Goal: Transaction & Acquisition: Purchase product/service

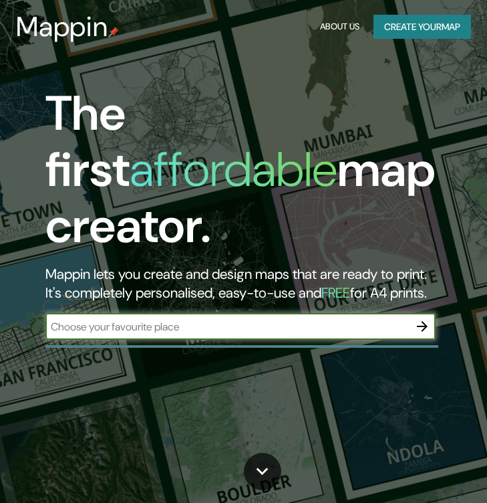
click at [205, 319] on input "text" at bounding box center [226, 326] width 363 height 15
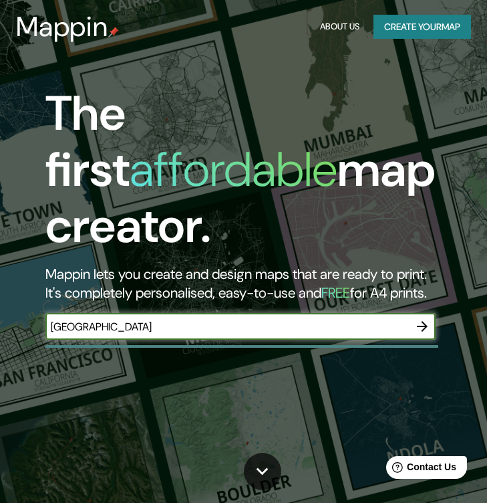
type input "[GEOGRAPHIC_DATA]"
click at [426, 321] on icon "button" at bounding box center [422, 326] width 11 height 11
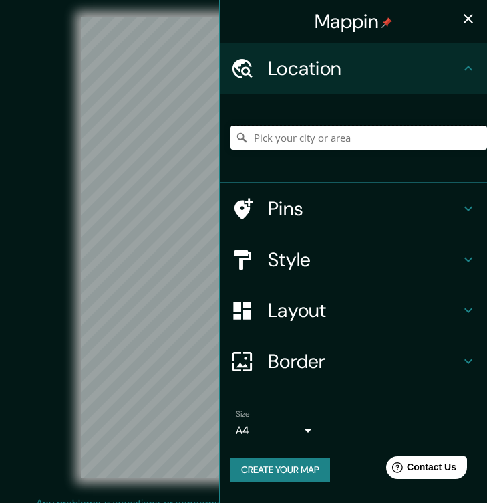
click at [423, 146] on input "Pick your city or area" at bounding box center [359, 138] width 257 height 24
click at [463, 15] on icon "button" at bounding box center [469, 19] width 16 height 16
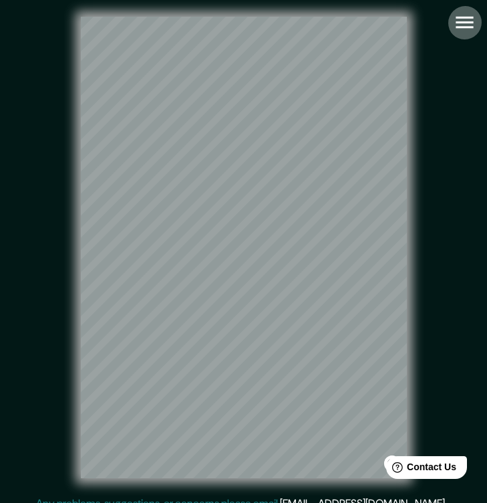
click at [461, 24] on icon "button" at bounding box center [464, 22] width 23 height 23
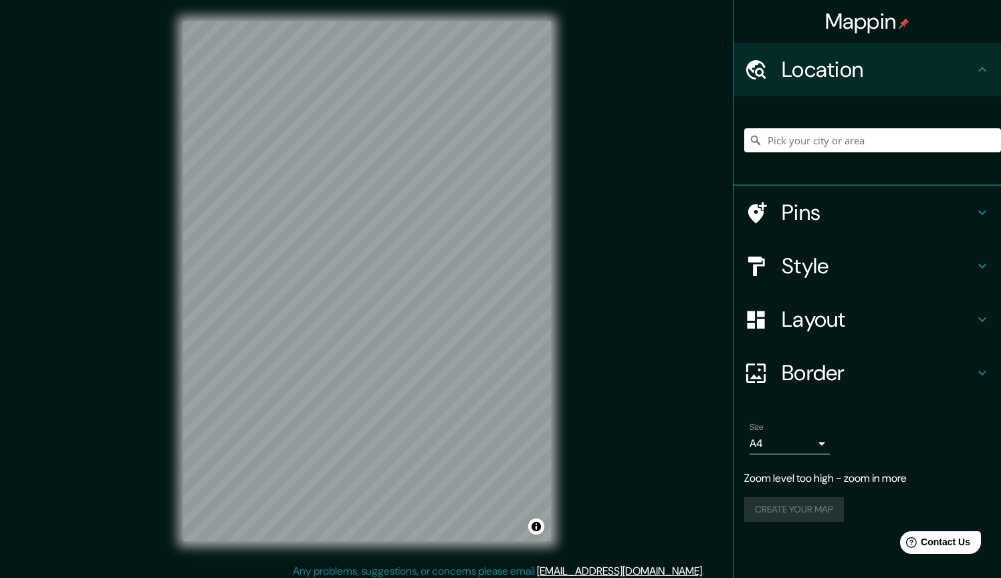
click at [487, 213] on h4 "Pins" at bounding box center [878, 212] width 193 height 27
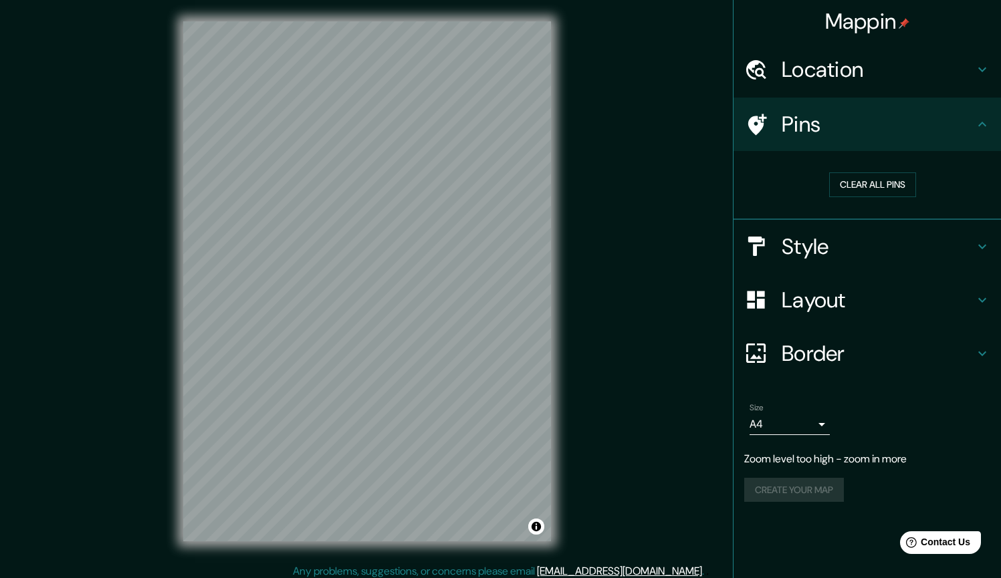
click at [487, 248] on h4 "Style" at bounding box center [878, 246] width 193 height 27
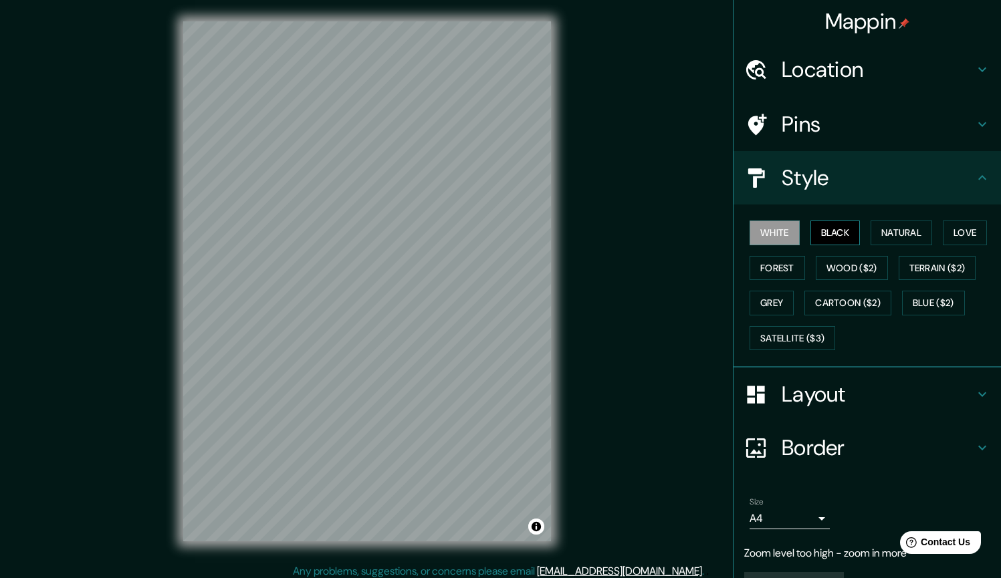
click at [487, 235] on button "Black" at bounding box center [835, 233] width 50 height 25
click at [487, 239] on button "Natural" at bounding box center [902, 233] width 62 height 25
click at [487, 263] on button "Forest" at bounding box center [777, 268] width 55 height 25
click at [487, 316] on div "White Black Natural Love Forest Wood ($2) Terrain ($2) Grey Cartoon ($2) Blue (…" at bounding box center [872, 285] width 257 height 140
click at [487, 301] on button "Grey" at bounding box center [772, 303] width 44 height 25
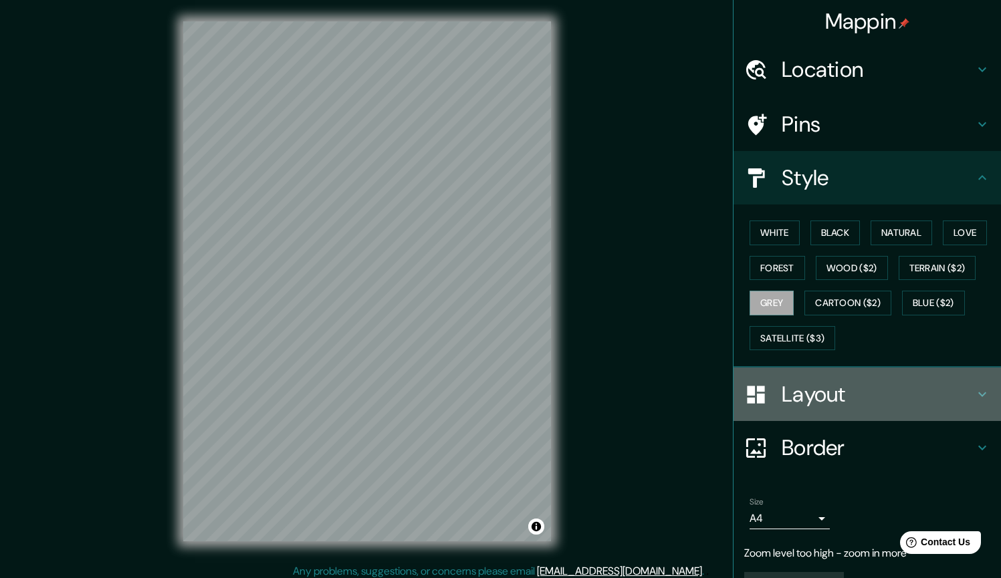
click at [487, 384] on h4 "Layout" at bounding box center [878, 394] width 193 height 27
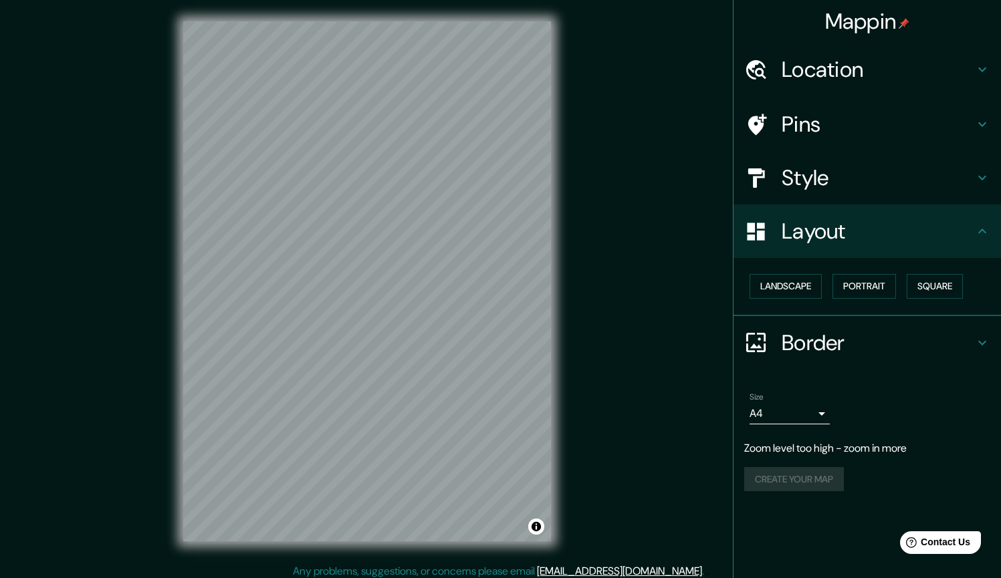
click at [487, 353] on div "Border" at bounding box center [866, 342] width 267 height 53
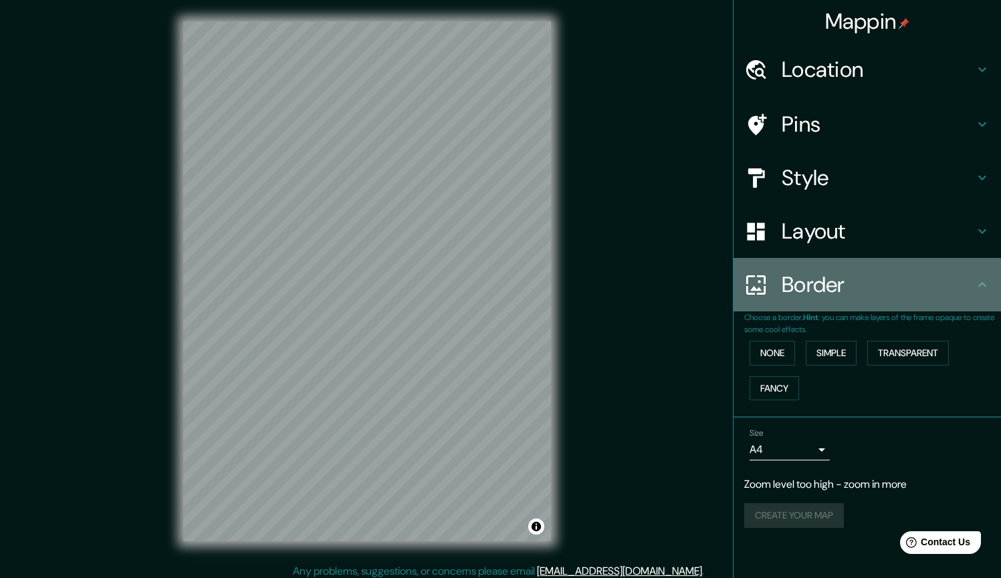
click at [487, 292] on h4 "Border" at bounding box center [878, 284] width 193 height 27
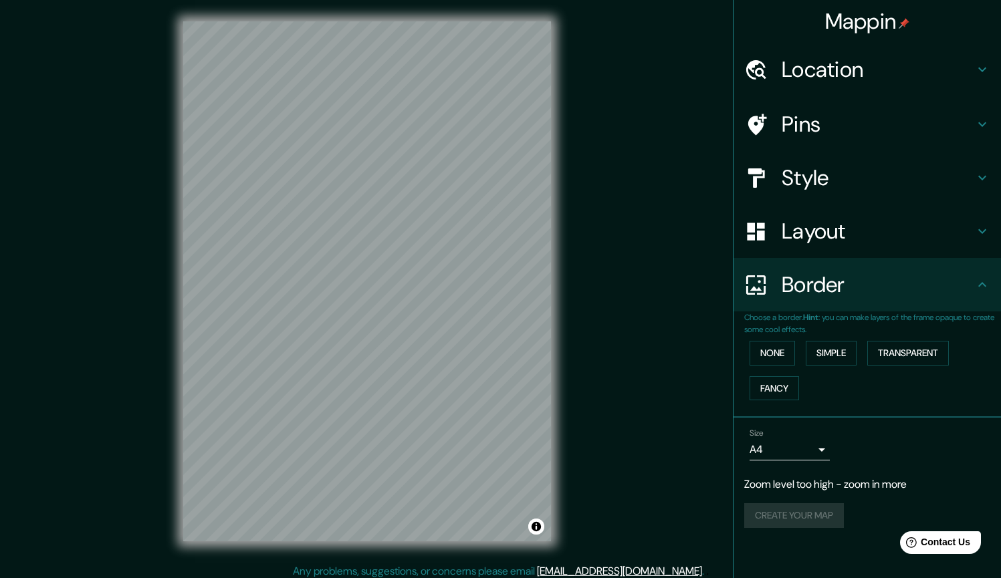
click at [487, 234] on h4 "Layout" at bounding box center [878, 231] width 193 height 27
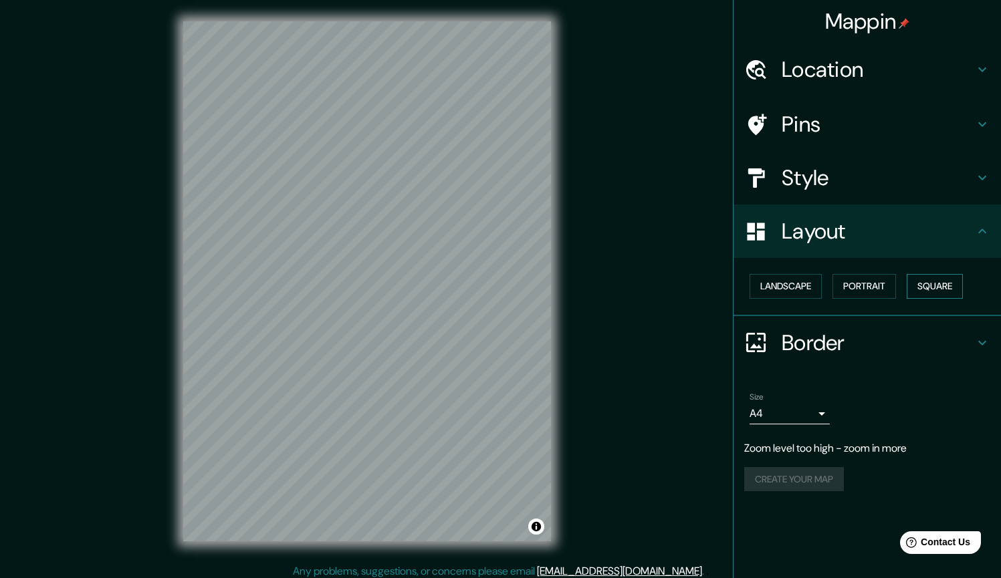
click at [487, 281] on button "Square" at bounding box center [935, 286] width 56 height 25
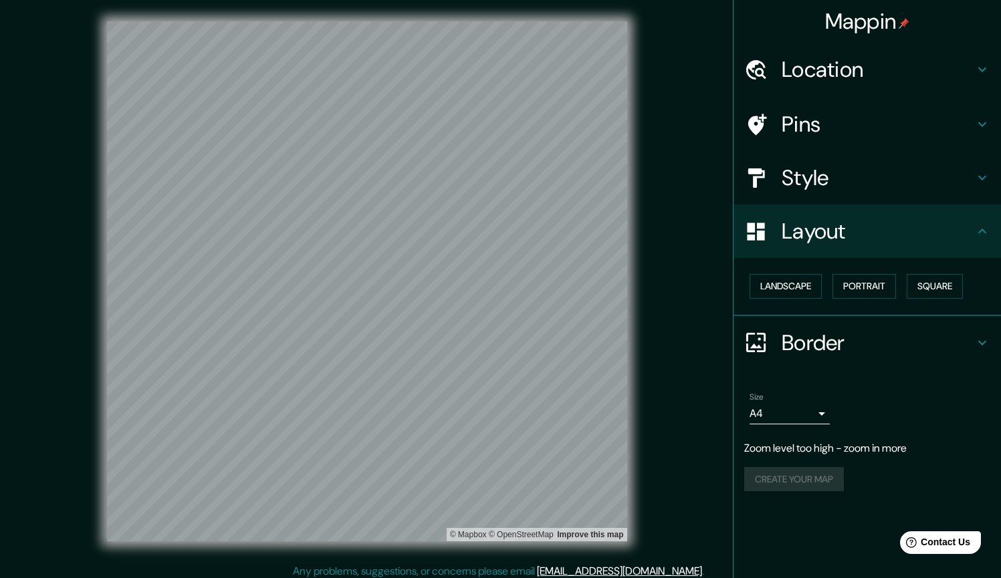
click at [487, 334] on h4 "Border" at bounding box center [878, 343] width 193 height 27
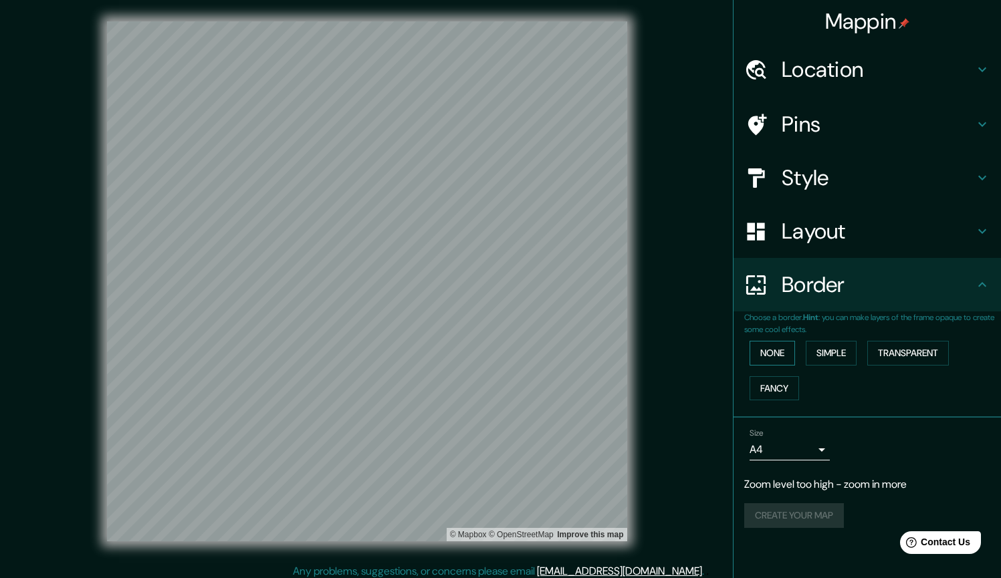
click at [487, 352] on button "None" at bounding box center [772, 353] width 45 height 25
click at [487, 349] on button "Simple" at bounding box center [831, 353] width 51 height 25
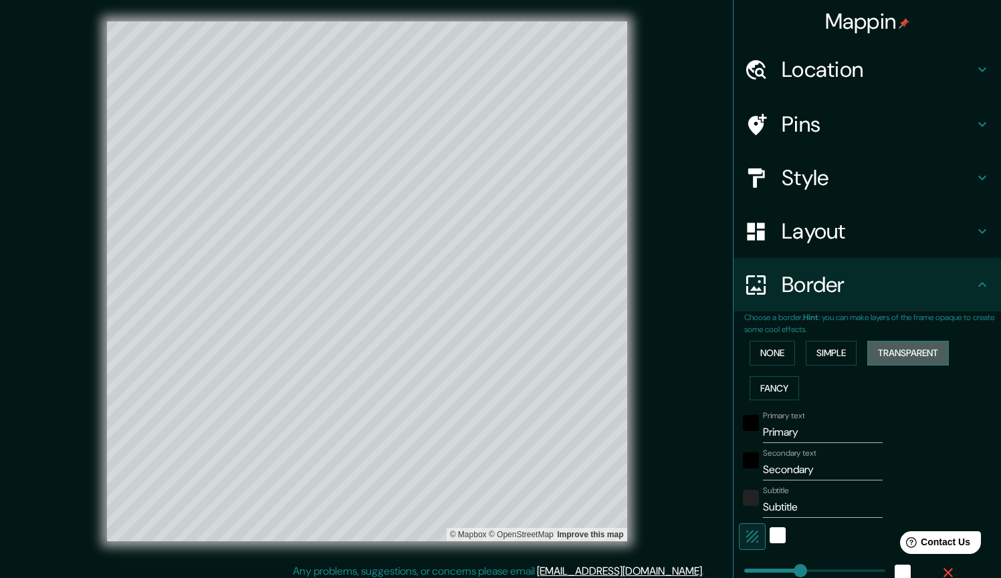
click at [487, 350] on button "Transparent" at bounding box center [908, 353] width 82 height 25
click at [487, 382] on button "Fancy" at bounding box center [774, 388] width 49 height 25
click at [487, 357] on button "None" at bounding box center [772, 353] width 45 height 25
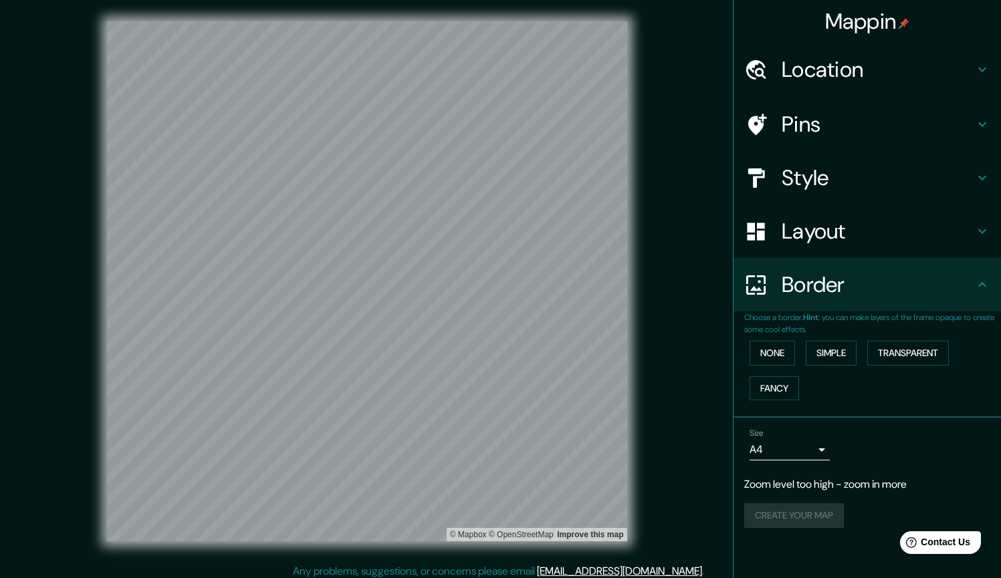
click at [487, 286] on h4 "Border" at bounding box center [878, 284] width 193 height 27
click at [487, 282] on icon at bounding box center [982, 284] width 8 height 5
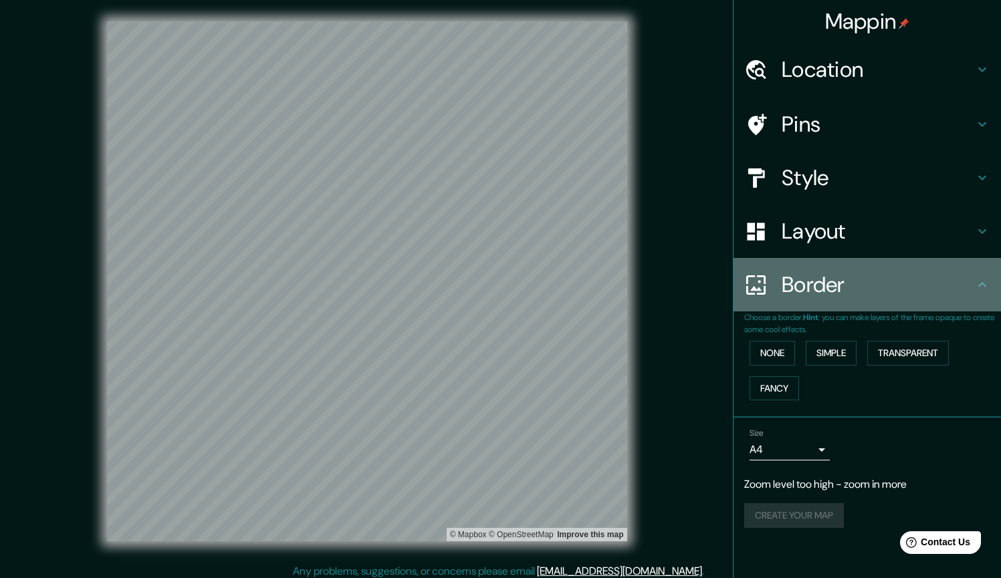
click at [487, 277] on icon at bounding box center [982, 285] width 16 height 16
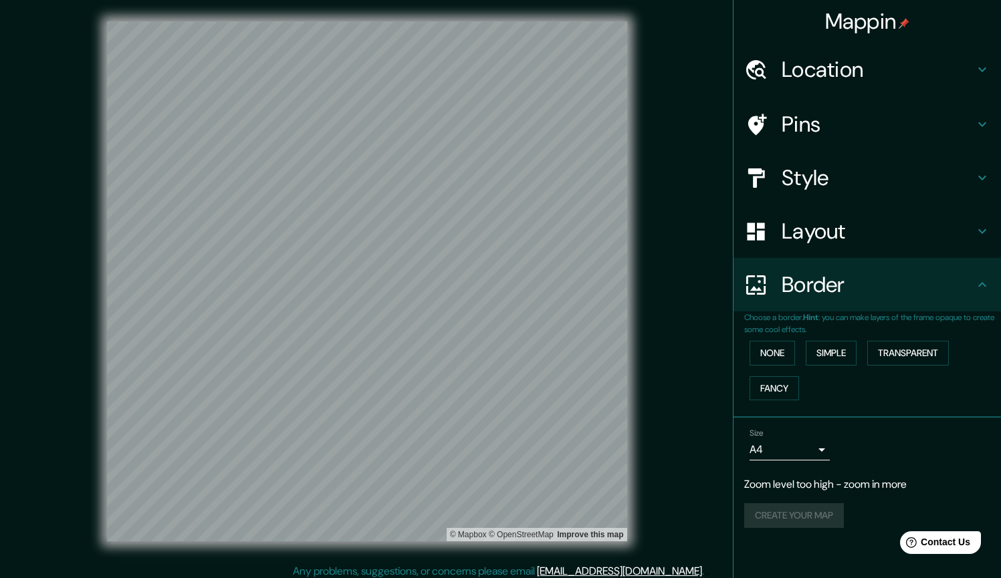
scroll to position [6, 0]
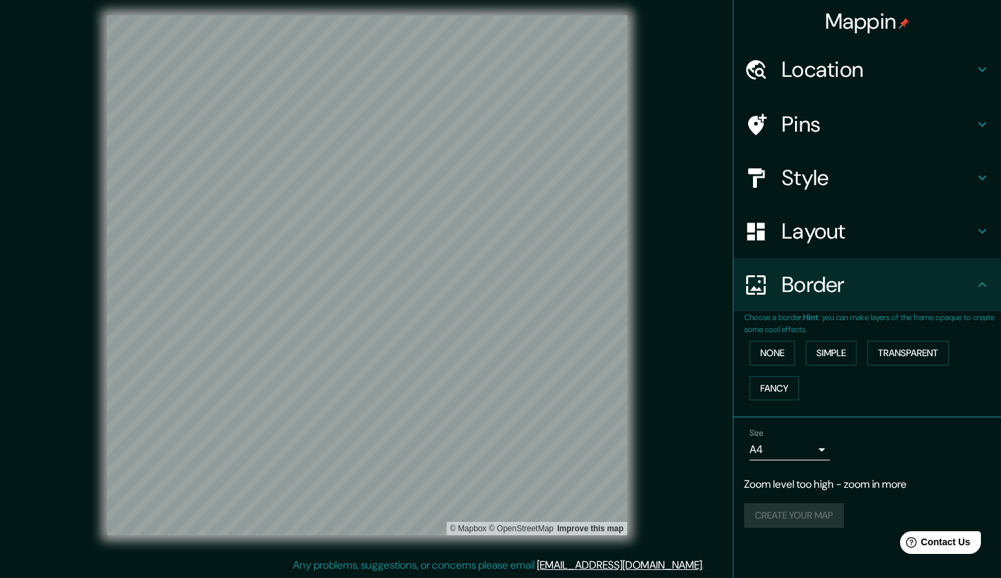
click at [487, 230] on h4 "Layout" at bounding box center [878, 231] width 193 height 27
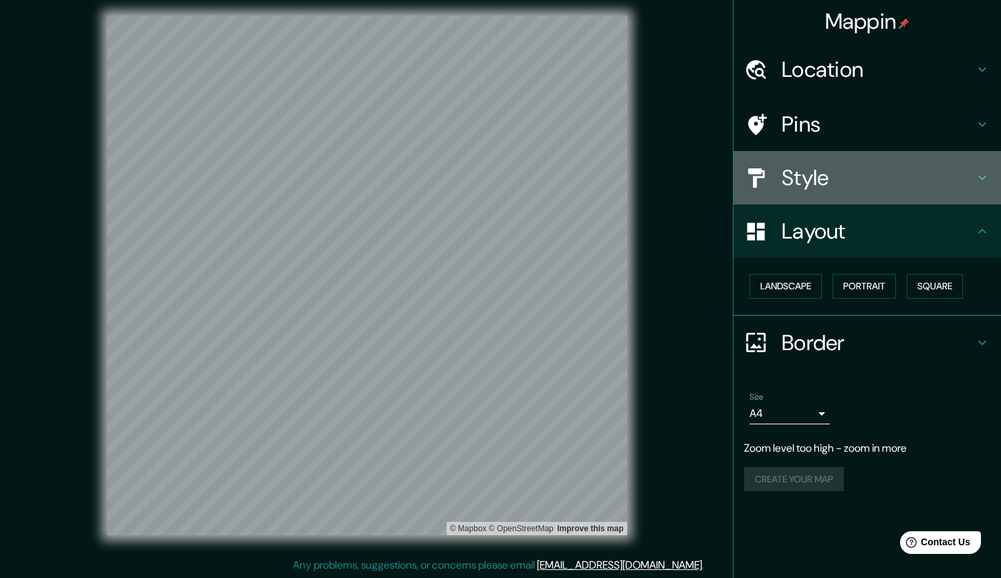
click at [487, 165] on h4 "Style" at bounding box center [878, 177] width 193 height 27
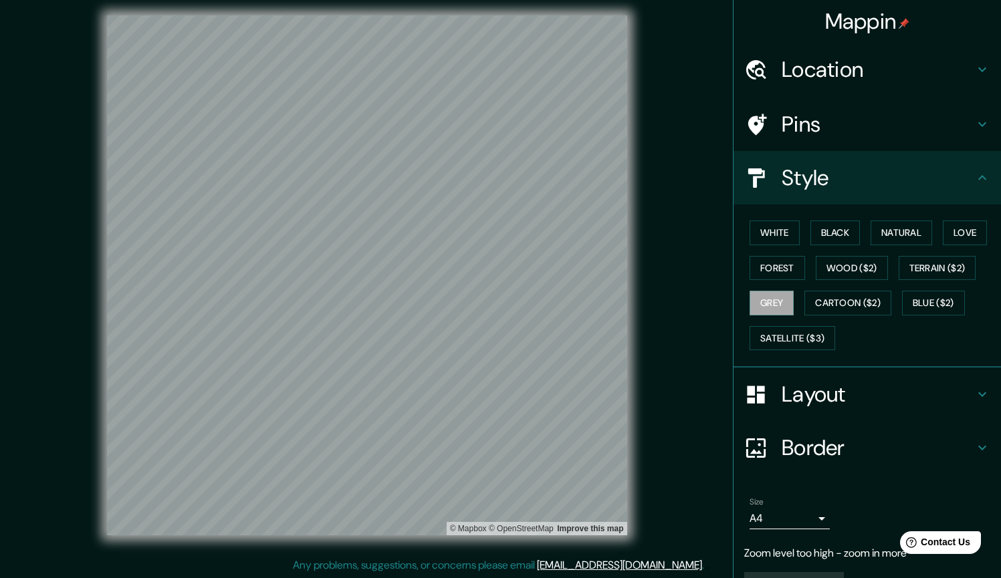
click at [487, 164] on h4 "Style" at bounding box center [878, 177] width 193 height 27
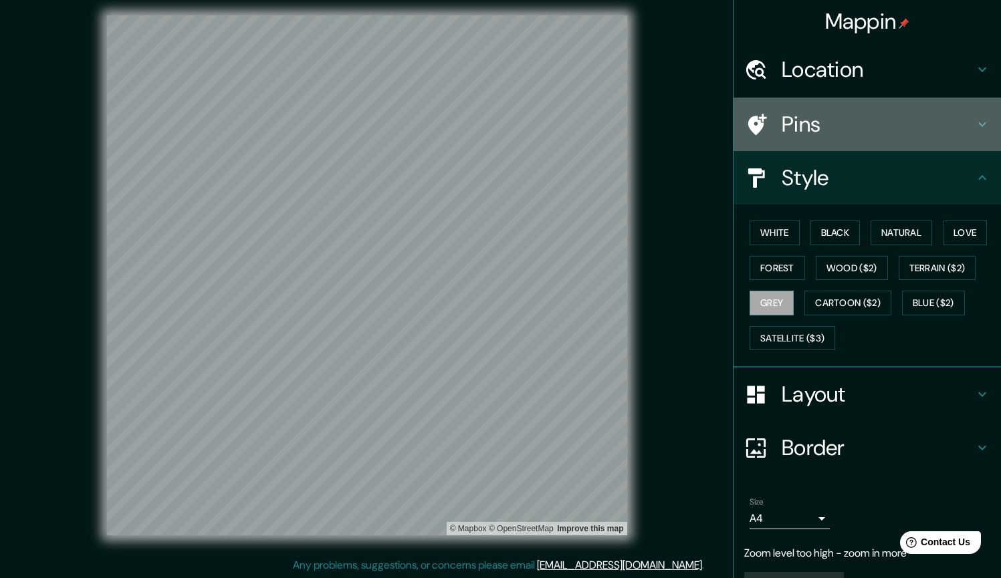
click at [487, 133] on h4 "Pins" at bounding box center [878, 124] width 193 height 27
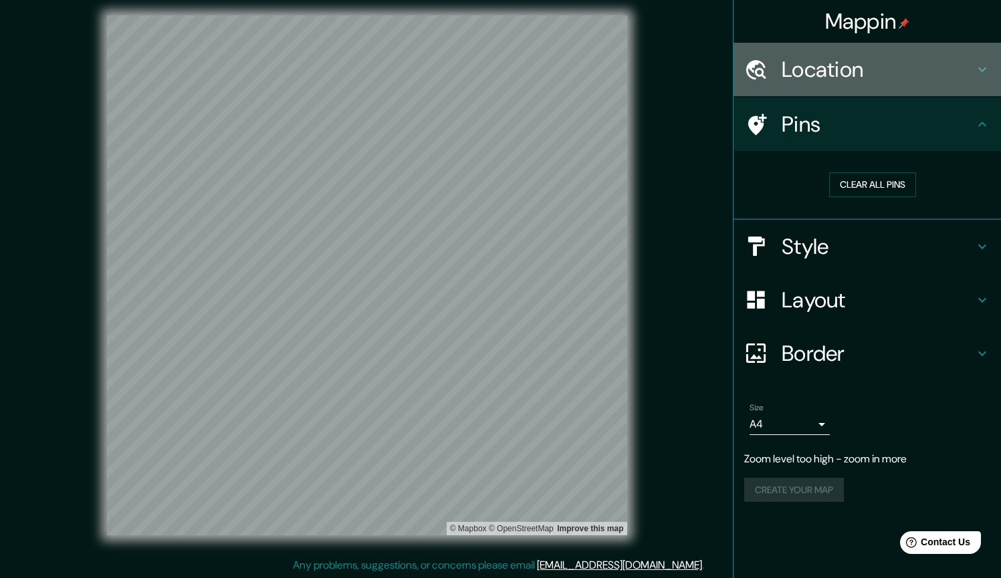
click at [487, 71] on h4 "Location" at bounding box center [878, 69] width 193 height 27
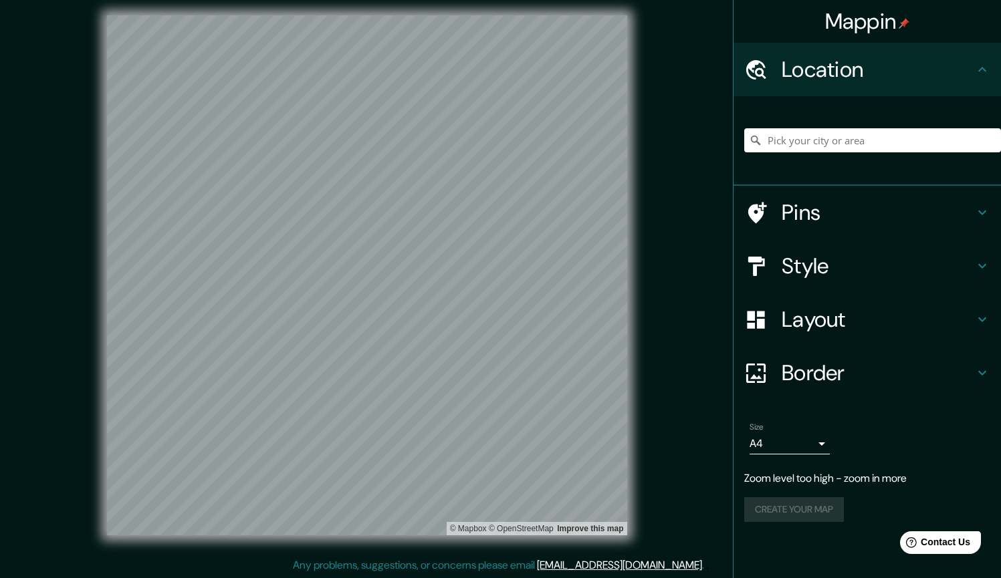
click at [487, 502] on div "Create your map" at bounding box center [867, 509] width 246 height 25
click at [487, 498] on div "Create your map" at bounding box center [867, 509] width 246 height 25
click at [487, 481] on p "Zoom level too high - zoom in more" at bounding box center [867, 479] width 246 height 16
click at [487, 136] on input "Pick your city or area" at bounding box center [872, 140] width 257 height 24
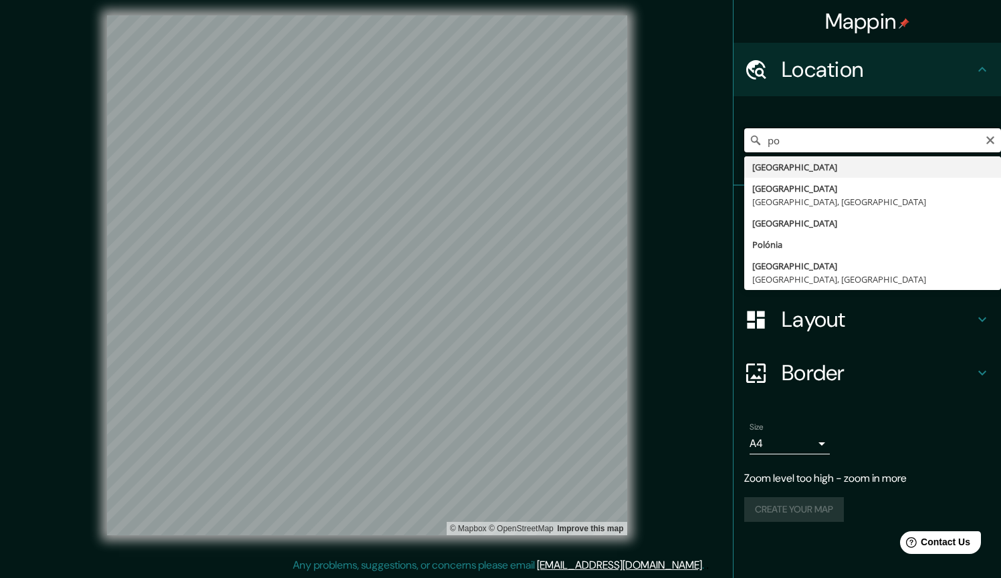
type input "p"
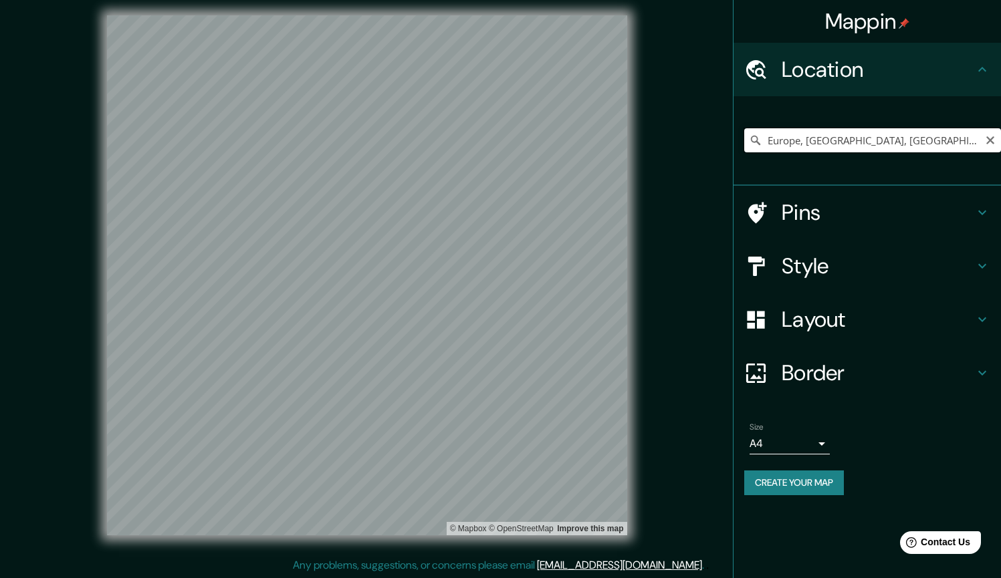
click at [487, 144] on input "Europe, [GEOGRAPHIC_DATA], [GEOGRAPHIC_DATA], [GEOGRAPHIC_DATA]" at bounding box center [872, 140] width 257 height 24
drag, startPoint x: 972, startPoint y: 136, endPoint x: 664, endPoint y: 144, distance: 308.3
click at [487, 144] on div "Mappin Location [GEOGRAPHIC_DATA], [GEOGRAPHIC_DATA], [GEOGRAPHIC_DATA], [GEOGR…" at bounding box center [500, 286] width 1001 height 585
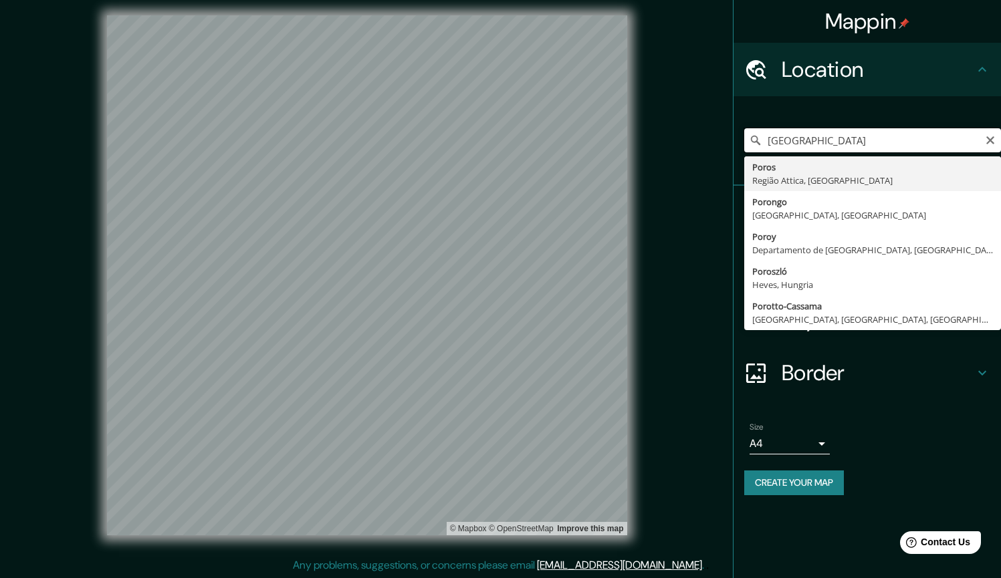
type input "Poros, Região Attica, [GEOGRAPHIC_DATA]"
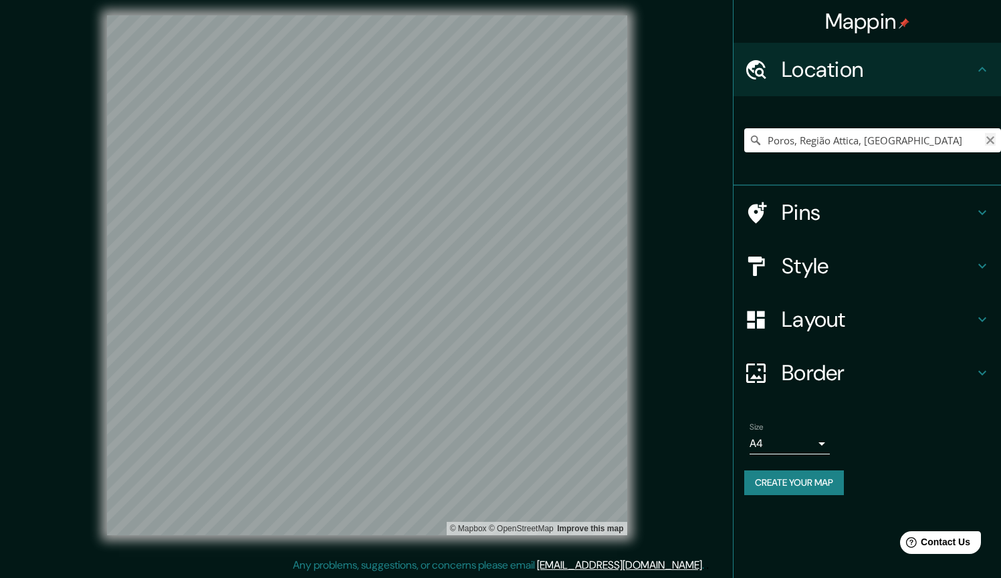
click at [487, 141] on icon "Clear" at bounding box center [990, 140] width 11 height 11
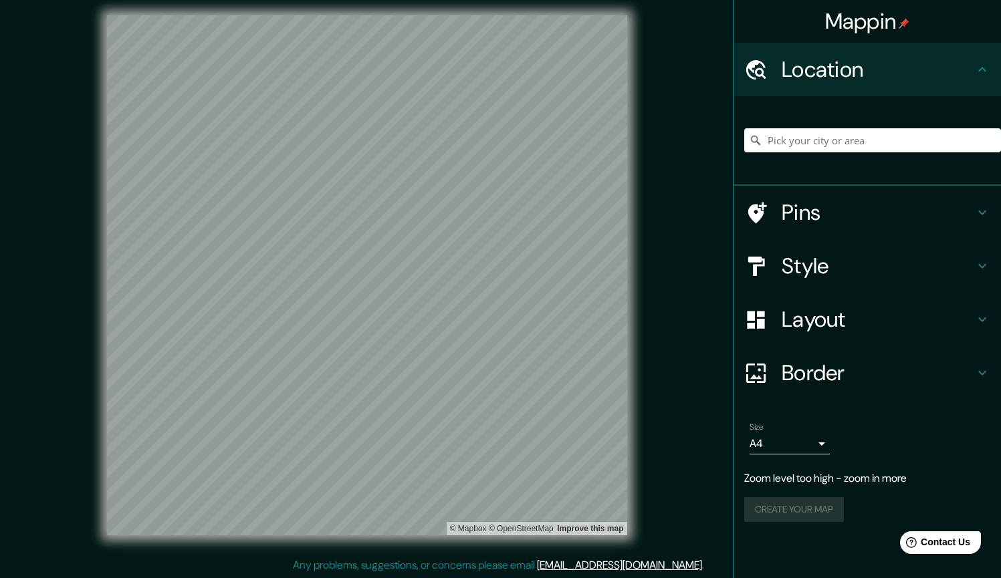
click at [487, 279] on div "© Mapbox © OpenStreetMap Improve this map" at bounding box center [366, 275] width 901 height 521
drag, startPoint x: 271, startPoint y: 183, endPoint x: 263, endPoint y: 255, distance: 72.7
click at [260, 246] on div at bounding box center [262, 240] width 11 height 11
click at [487, 148] on input "Pick your city or area" at bounding box center [872, 140] width 257 height 24
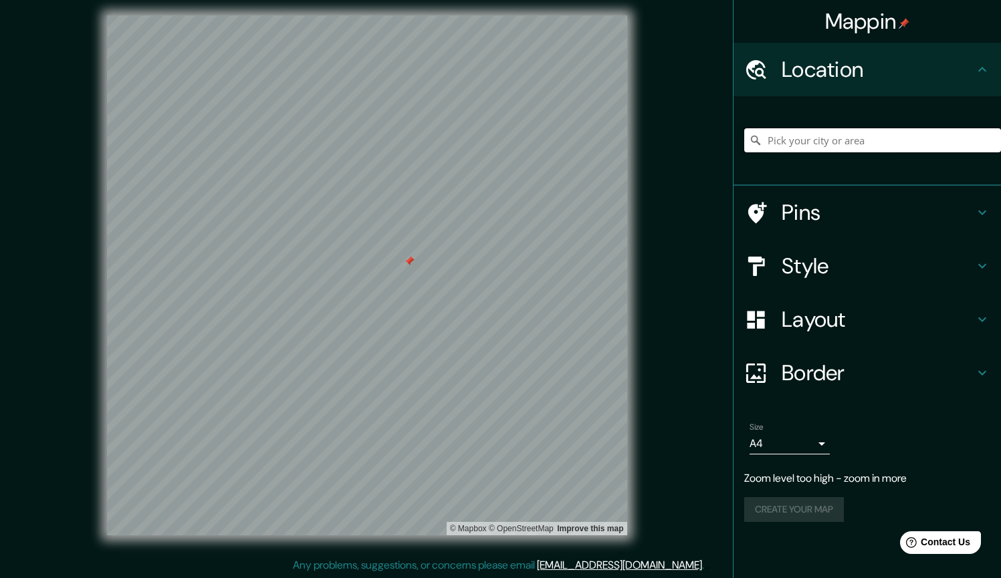
click at [487, 148] on input "Pick your city or area" at bounding box center [872, 140] width 257 height 24
drag, startPoint x: 862, startPoint y: 139, endPoint x: 796, endPoint y: 140, distance: 65.5
click at [487, 140] on input "[GEOGRAPHIC_DATA]" at bounding box center [872, 140] width 257 height 24
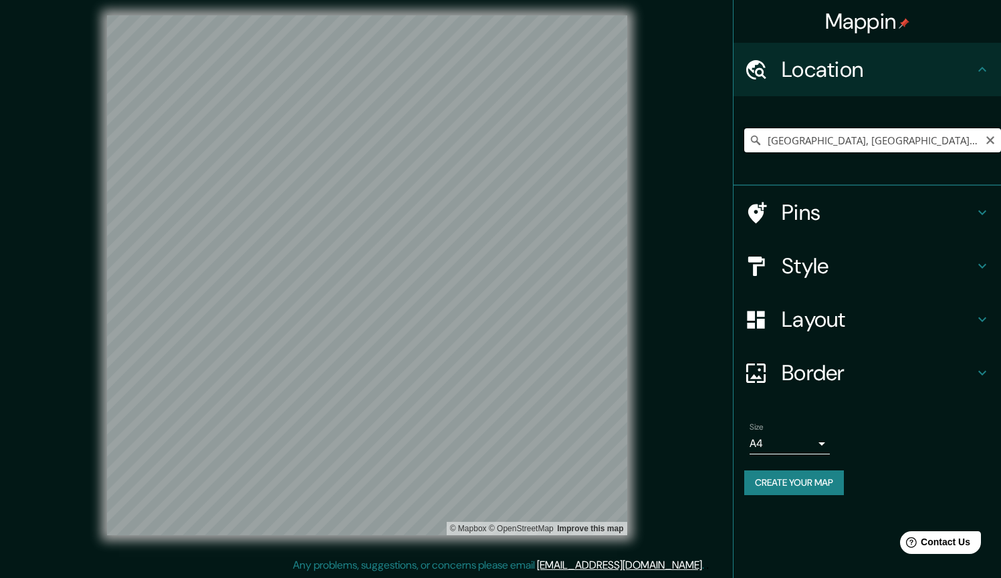
drag, startPoint x: 800, startPoint y: 140, endPoint x: 826, endPoint y: 143, distance: 26.9
click at [487, 143] on input "[GEOGRAPHIC_DATA], [GEOGRAPHIC_DATA], [GEOGRAPHIC_DATA]" at bounding box center [872, 140] width 257 height 24
drag, startPoint x: 831, startPoint y: 140, endPoint x: 798, endPoint y: 144, distance: 33.7
click at [487, 144] on input "[GEOGRAPHIC_DATA], [GEOGRAPHIC_DATA], [GEOGRAPHIC_DATA]" at bounding box center [872, 140] width 257 height 24
click at [487, 260] on h4 "Style" at bounding box center [878, 266] width 193 height 27
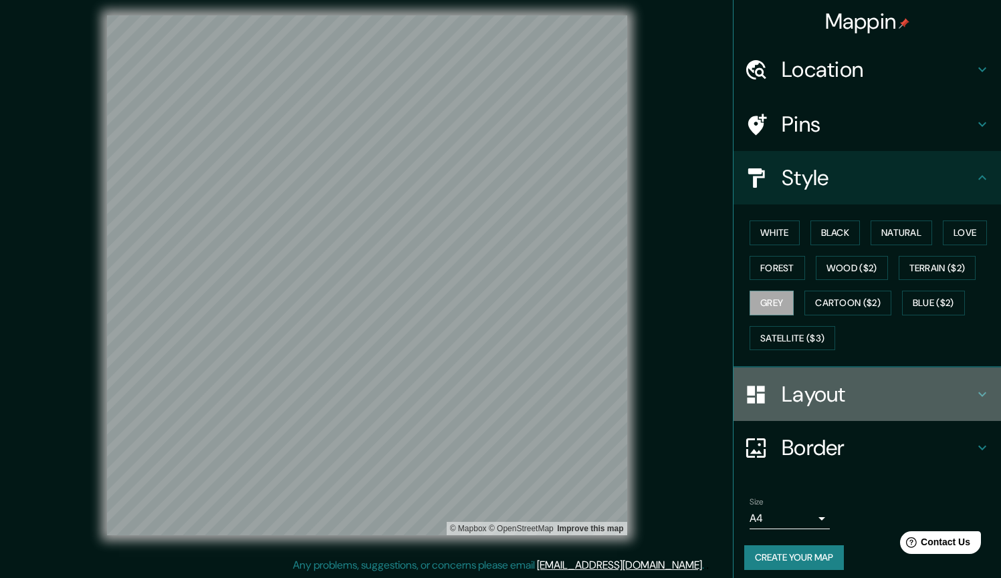
click at [487, 391] on h4 "Layout" at bounding box center [878, 394] width 193 height 27
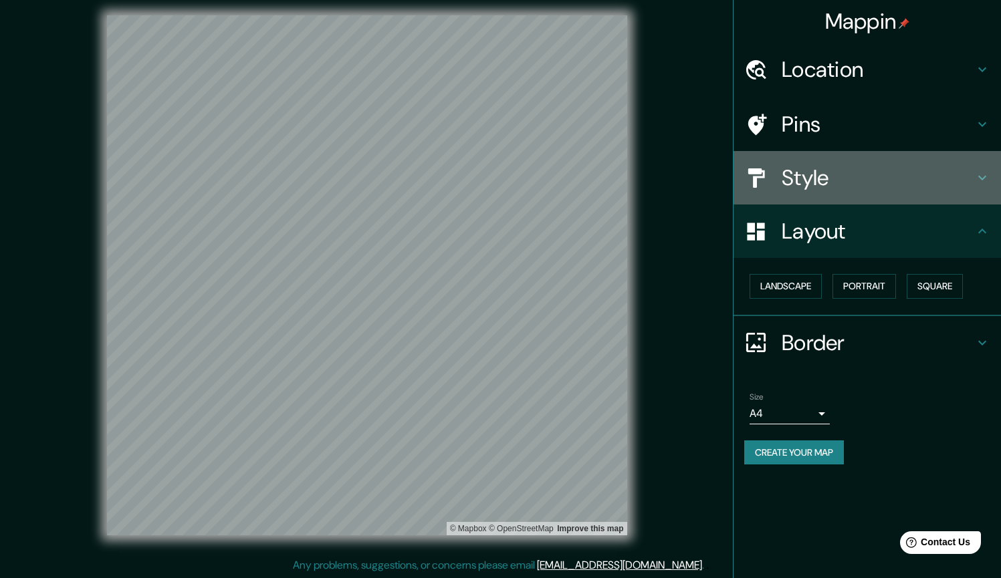
click at [487, 176] on h4 "Style" at bounding box center [878, 177] width 193 height 27
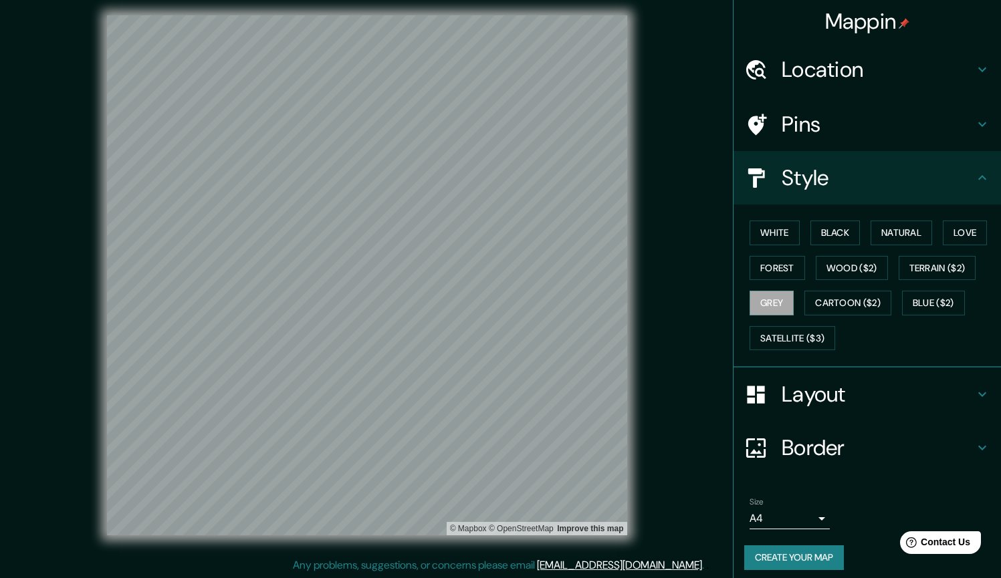
click at [487, 126] on h4 "Pins" at bounding box center [878, 124] width 193 height 27
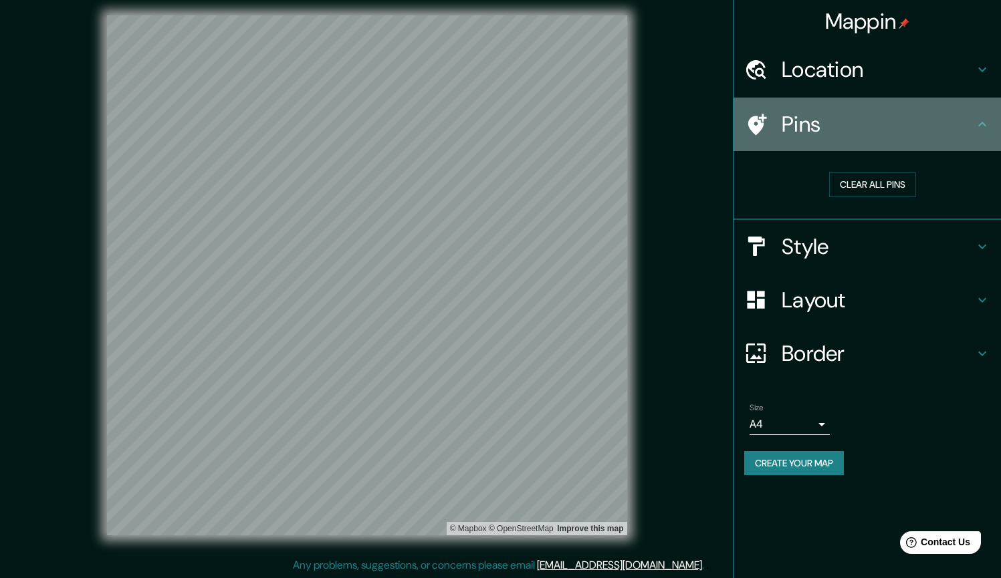
click at [487, 126] on h4 "Pins" at bounding box center [878, 124] width 193 height 27
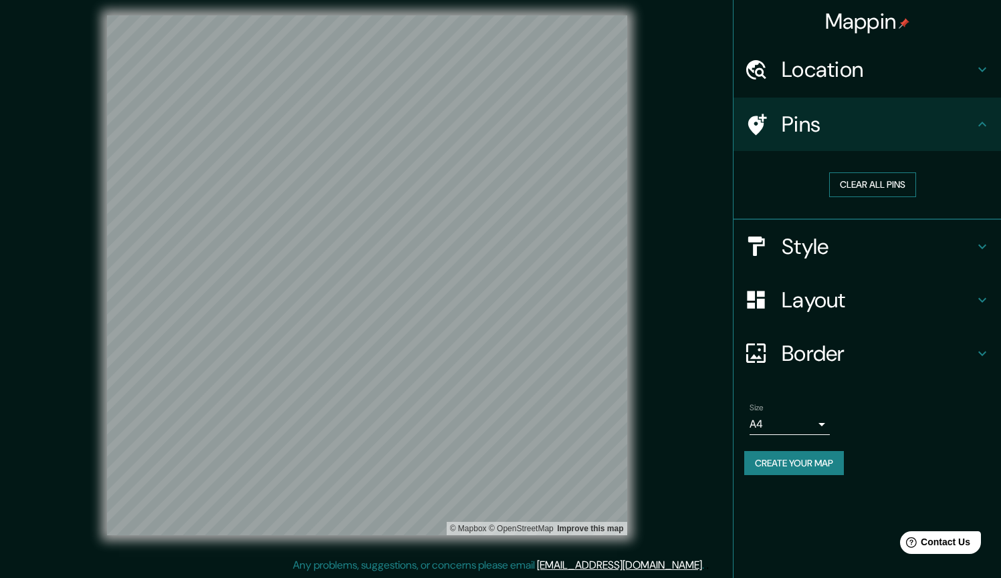
click at [487, 186] on button "Clear all pins" at bounding box center [872, 185] width 87 height 25
click at [487, 251] on h4 "Style" at bounding box center [878, 246] width 193 height 27
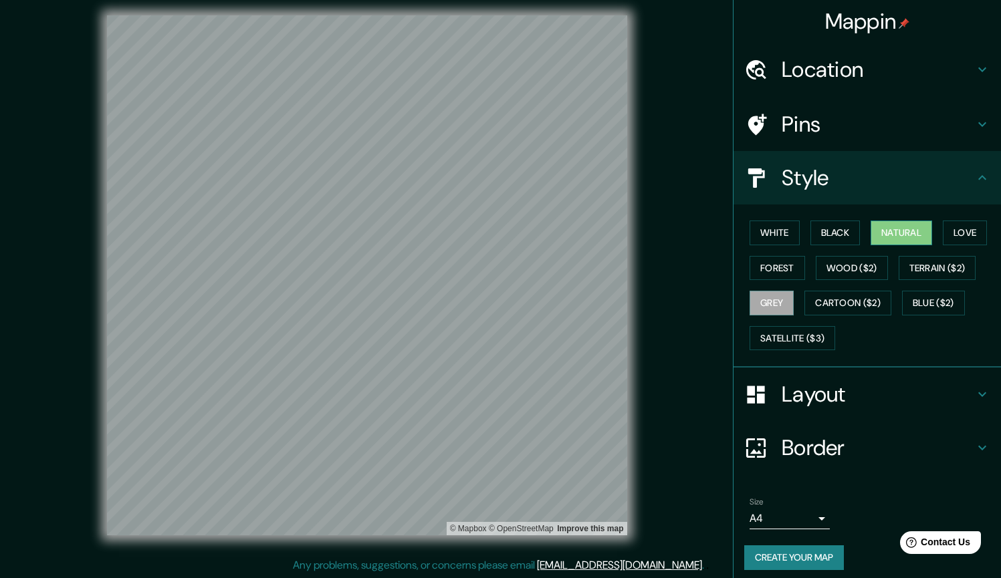
click at [487, 235] on button "Natural" at bounding box center [902, 233] width 62 height 25
click at [487, 231] on div "White Black Natural Love Forest Wood ($2) Terrain ($2) Grey Cartoon ($2) Blue (…" at bounding box center [872, 285] width 257 height 140
click at [487, 233] on button "White" at bounding box center [775, 233] width 50 height 25
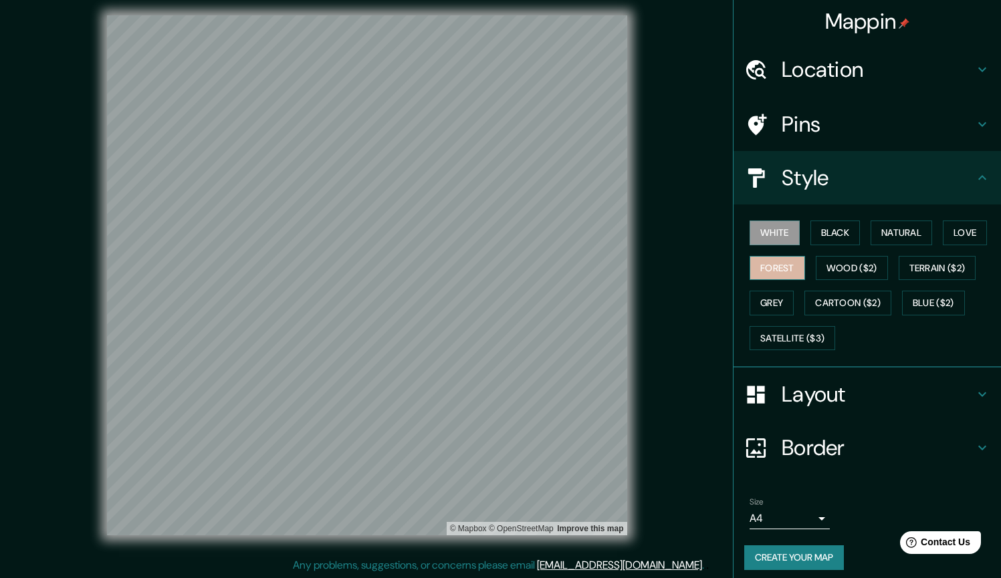
click at [487, 263] on button "Forest" at bounding box center [777, 268] width 55 height 25
click at [487, 234] on button "Love" at bounding box center [965, 233] width 44 height 25
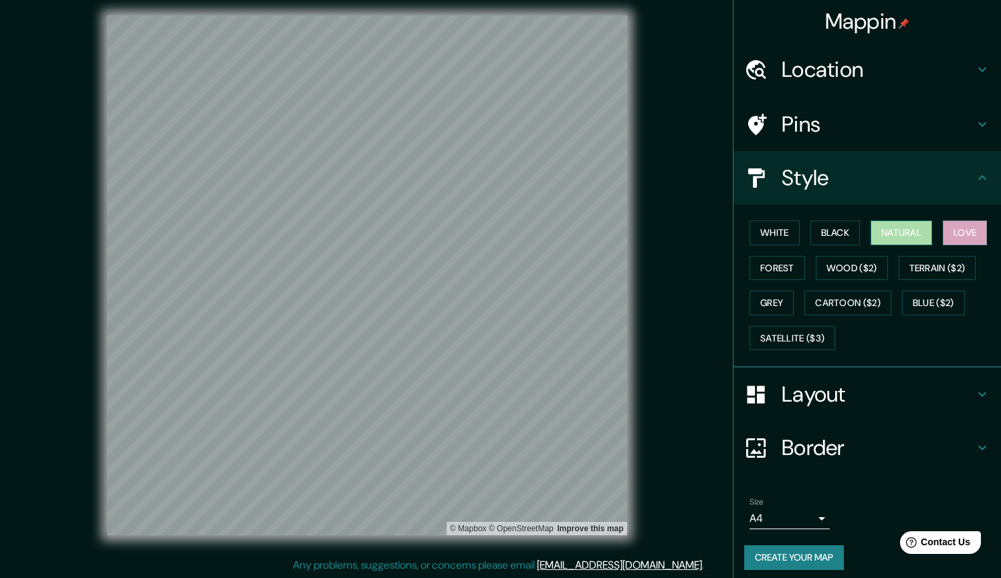
click at [487, 233] on button "Natural" at bounding box center [902, 233] width 62 height 25
click at [487, 240] on button "Black" at bounding box center [835, 233] width 50 height 25
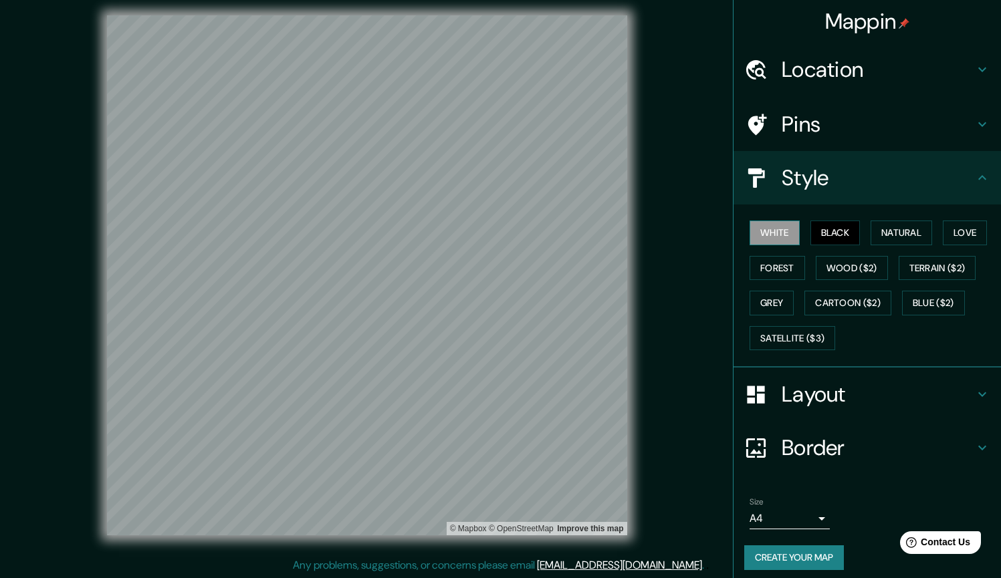
click at [487, 235] on button "White" at bounding box center [775, 233] width 50 height 25
click at [487, 281] on div "White Black Natural Love Forest Wood ($2) Terrain ($2) Grey Cartoon ($2) Blue (…" at bounding box center [872, 285] width 257 height 140
click at [487, 301] on button "Grey" at bounding box center [772, 303] width 44 height 25
click at [487, 184] on h4 "Style" at bounding box center [878, 177] width 193 height 27
click at [487, 171] on icon at bounding box center [982, 178] width 16 height 16
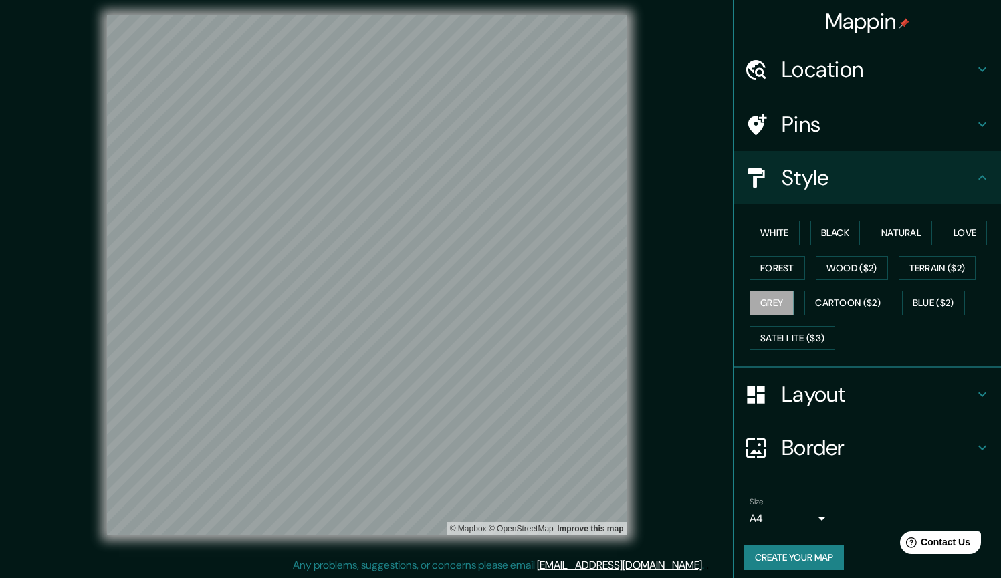
click at [487, 388] on h4 "Layout" at bounding box center [878, 394] width 193 height 27
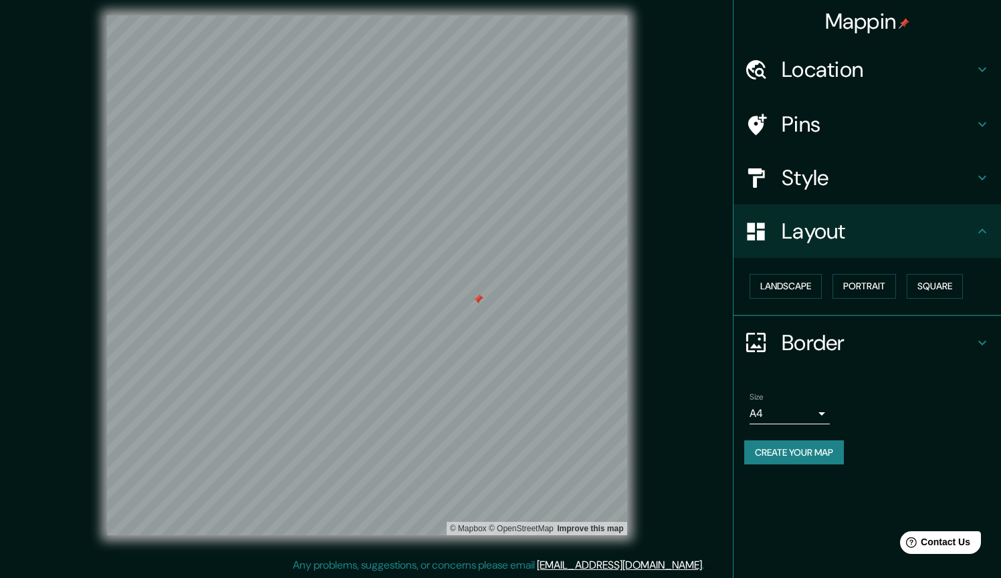
drag, startPoint x: 462, startPoint y: 301, endPoint x: 474, endPoint y: 303, distance: 12.2
click at [474, 303] on div at bounding box center [478, 299] width 11 height 11
click at [475, 298] on div at bounding box center [478, 299] width 11 height 11
click at [487, 128] on h4 "Pins" at bounding box center [878, 124] width 193 height 27
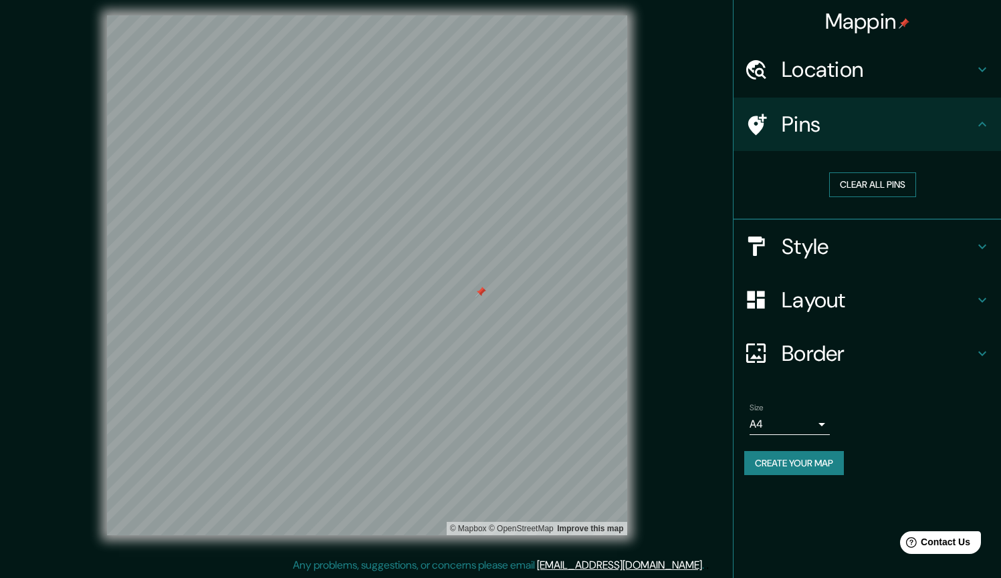
click at [487, 187] on button "Clear all pins" at bounding box center [872, 185] width 87 height 25
click at [487, 79] on h4 "Location" at bounding box center [878, 69] width 193 height 27
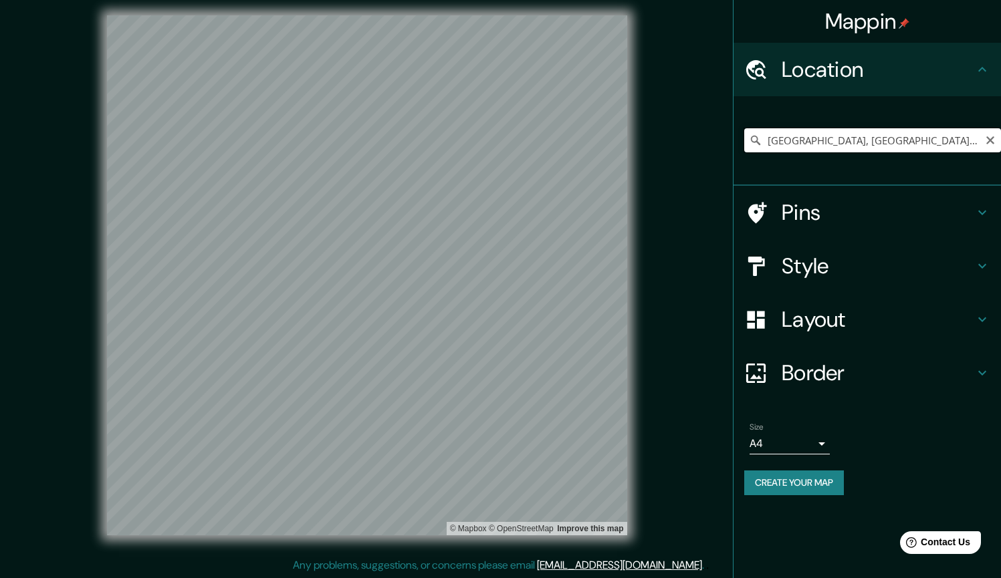
click at [487, 145] on input "[GEOGRAPHIC_DATA], [GEOGRAPHIC_DATA], [GEOGRAPHIC_DATA]" at bounding box center [872, 140] width 257 height 24
drag, startPoint x: 826, startPoint y: 142, endPoint x: 794, endPoint y: 144, distance: 32.1
click at [487, 144] on input "[GEOGRAPHIC_DATA], [GEOGRAPHIC_DATA], [GEOGRAPHIC_DATA]" at bounding box center [872, 140] width 257 height 24
click at [487, 139] on input "[GEOGRAPHIC_DATA], [GEOGRAPHIC_DATA], [GEOGRAPHIC_DATA]" at bounding box center [872, 140] width 257 height 24
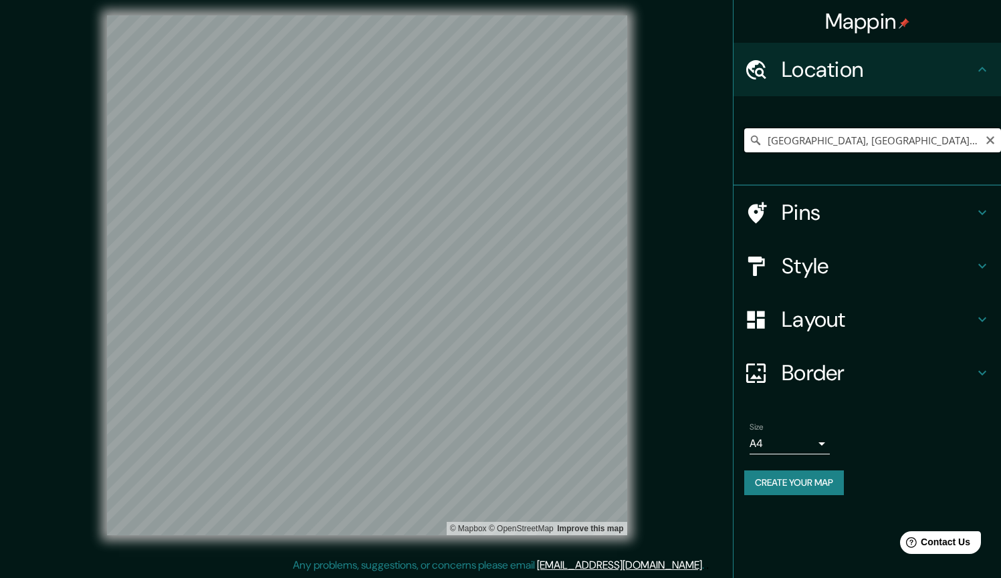
click at [487, 140] on input "[GEOGRAPHIC_DATA], [GEOGRAPHIC_DATA], [GEOGRAPHIC_DATA]" at bounding box center [872, 140] width 257 height 24
click at [487, 142] on input "[GEOGRAPHIC_DATA], [GEOGRAPHIC_DATA], [GEOGRAPHIC_DATA]" at bounding box center [872, 140] width 257 height 24
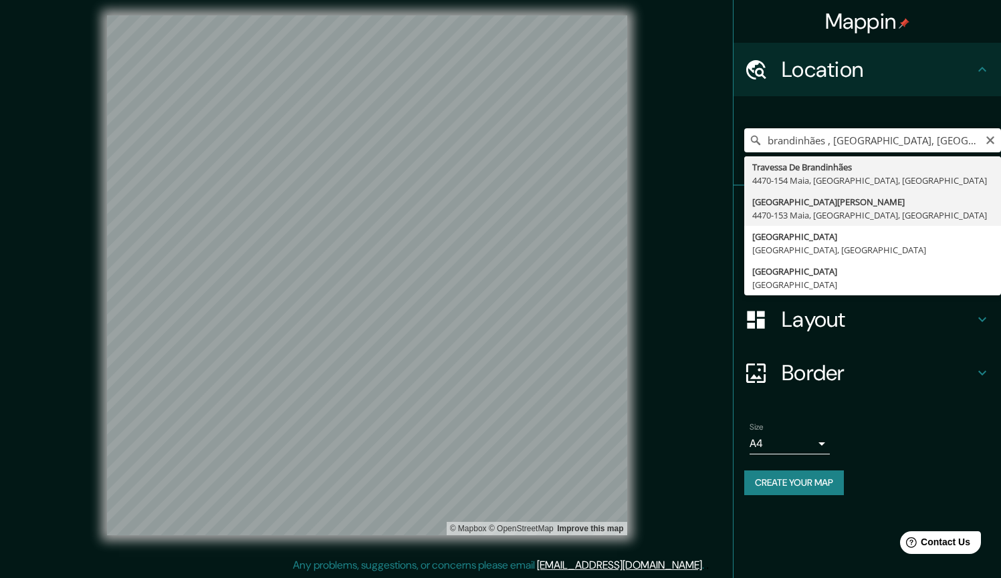
type input "[STREET_ADDRESS][PERSON_NAME]"
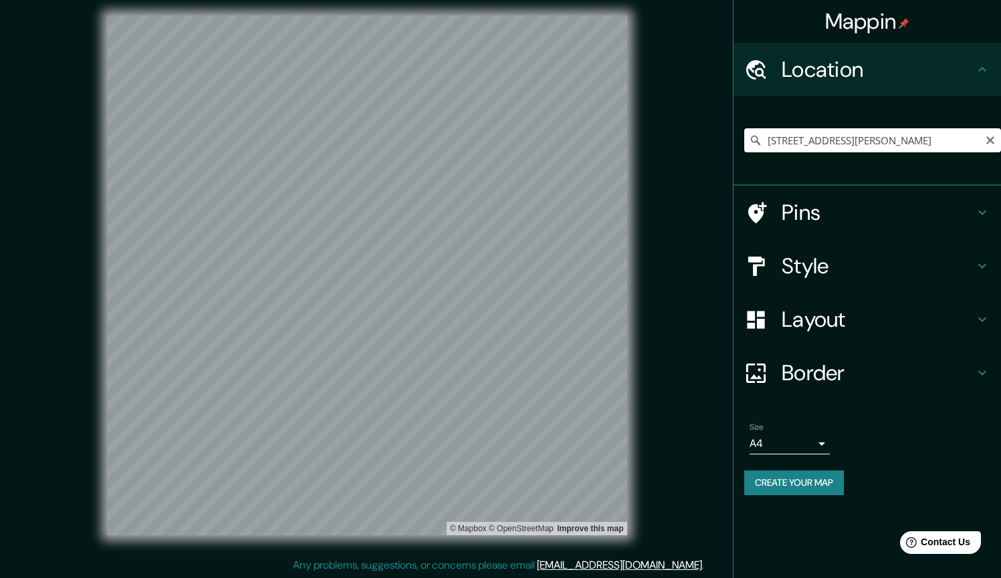
click at [487, 134] on input "[STREET_ADDRESS][PERSON_NAME]" at bounding box center [872, 140] width 257 height 24
click at [487, 137] on icon "Clear" at bounding box center [990, 140] width 8 height 8
click at [487, 210] on h4 "Pins" at bounding box center [878, 212] width 193 height 27
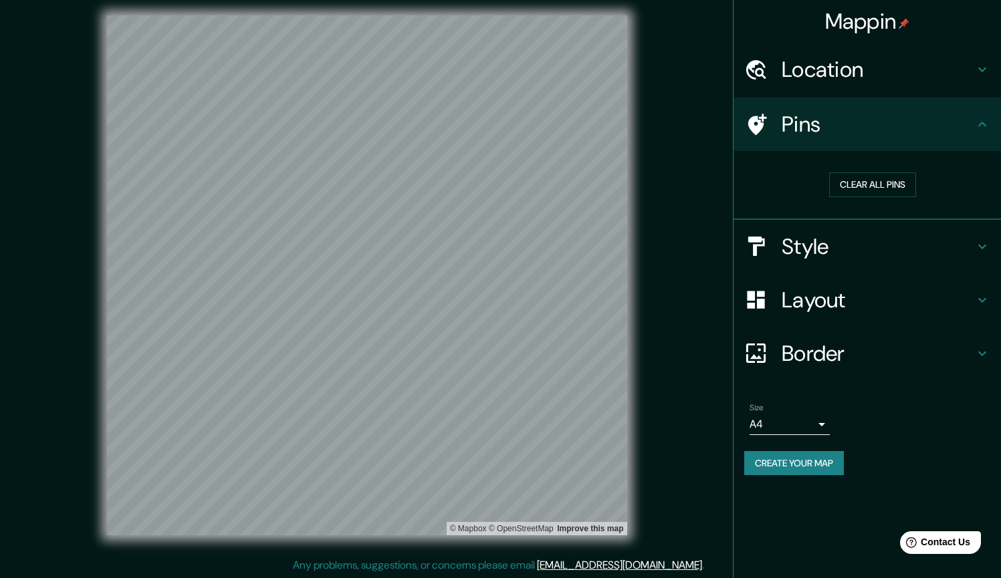
click at [487, 84] on div "Location" at bounding box center [866, 69] width 267 height 53
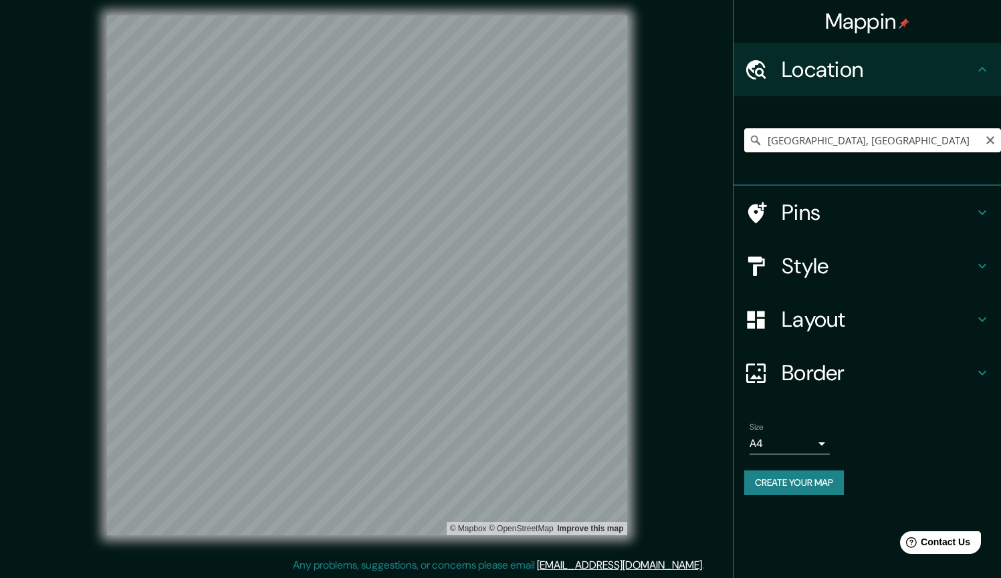
click at [487, 137] on input "[GEOGRAPHIC_DATA], [GEOGRAPHIC_DATA]" at bounding box center [872, 140] width 257 height 24
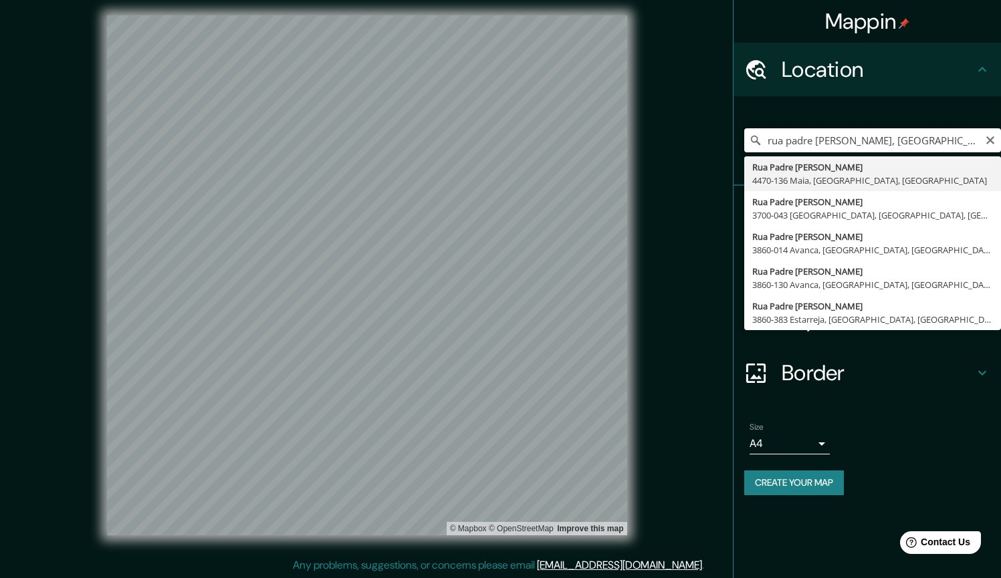
type input "[STREET_ADDRESS][PERSON_NAME]"
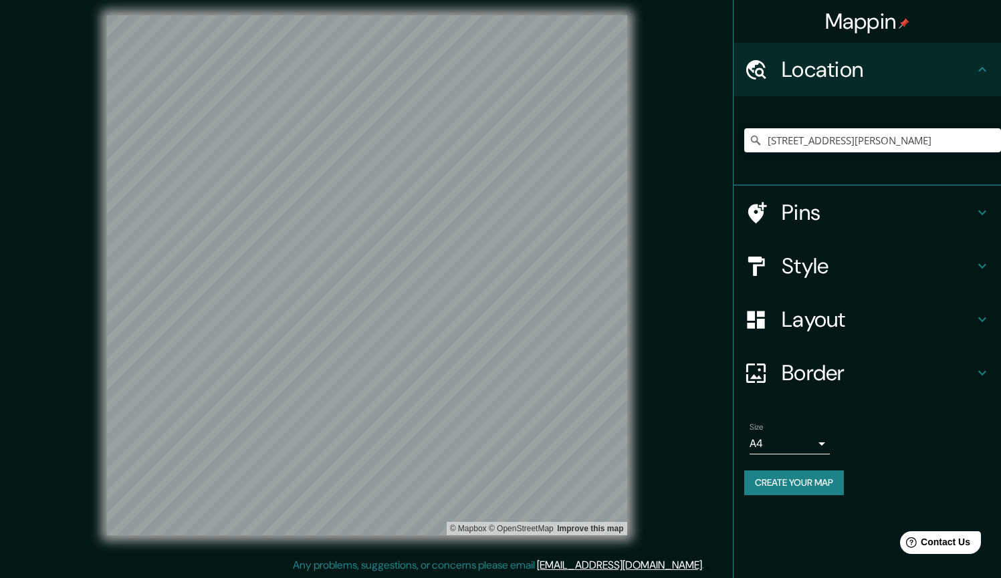
click at [487, 215] on h4 "Pins" at bounding box center [878, 212] width 193 height 27
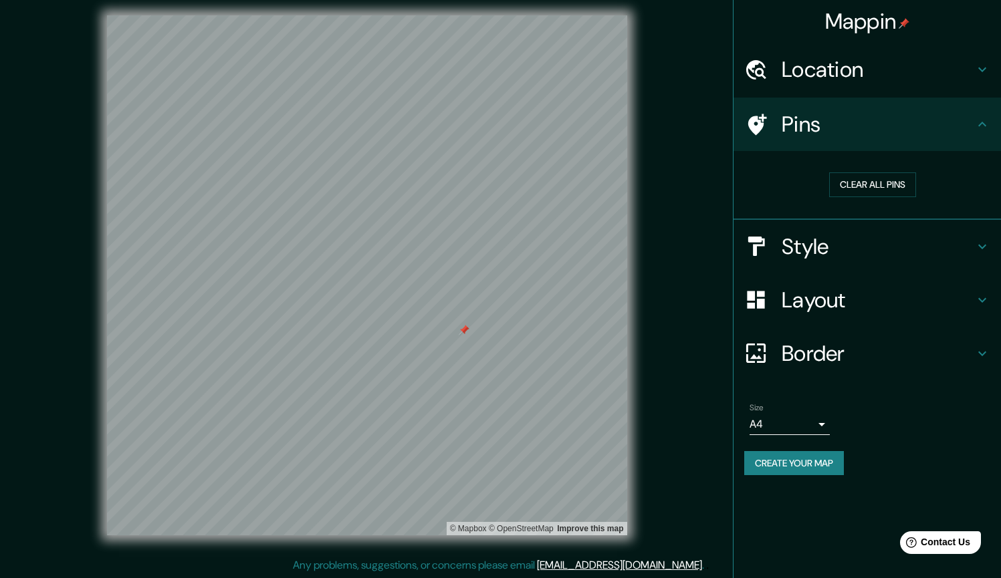
click at [459, 326] on div at bounding box center [464, 330] width 11 height 11
click at [487, 189] on button "Clear all pins" at bounding box center [872, 185] width 87 height 25
click at [487, 51] on div "Location" at bounding box center [866, 69] width 267 height 53
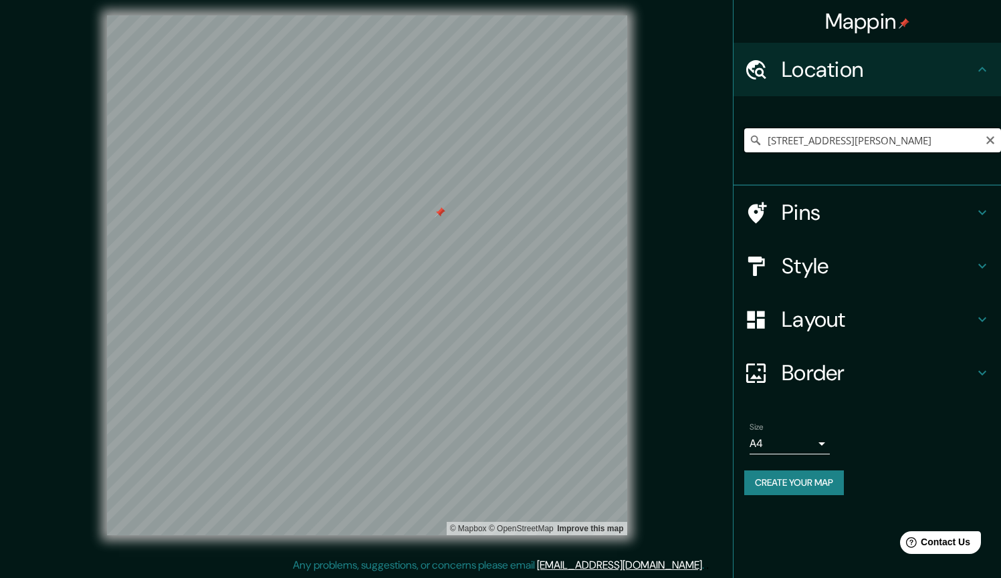
click at [487, 136] on input "[STREET_ADDRESS][PERSON_NAME]" at bounding box center [872, 140] width 257 height 24
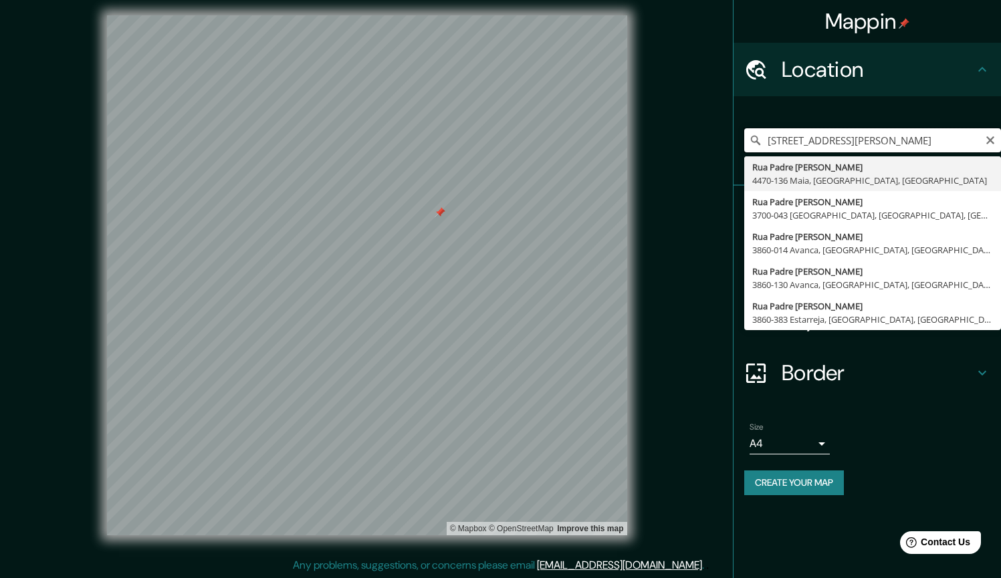
click at [487, 138] on input "[STREET_ADDRESS][PERSON_NAME]" at bounding box center [872, 140] width 257 height 24
click at [487, 138] on icon "Clear" at bounding box center [990, 140] width 8 height 8
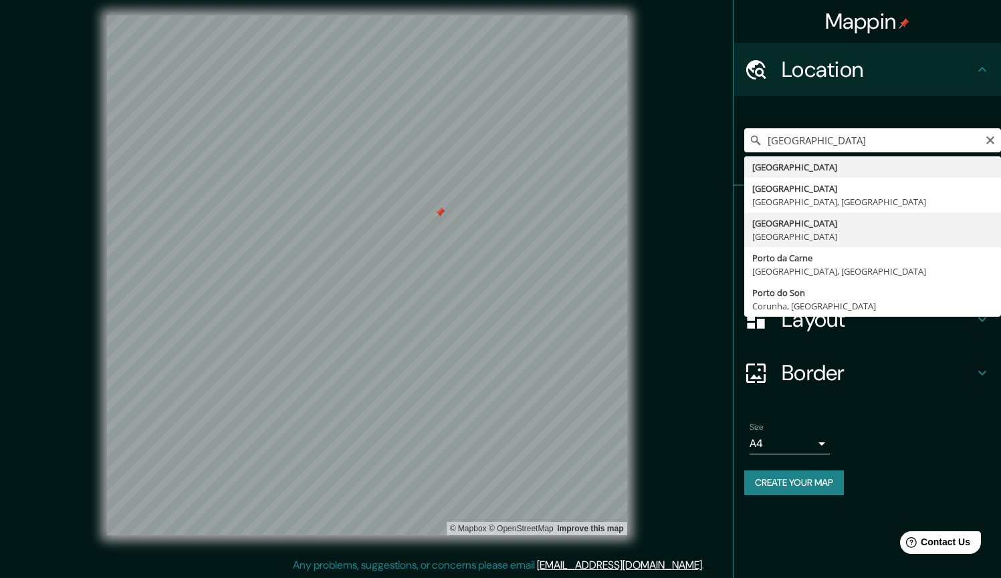
type input "[GEOGRAPHIC_DATA], [GEOGRAPHIC_DATA]"
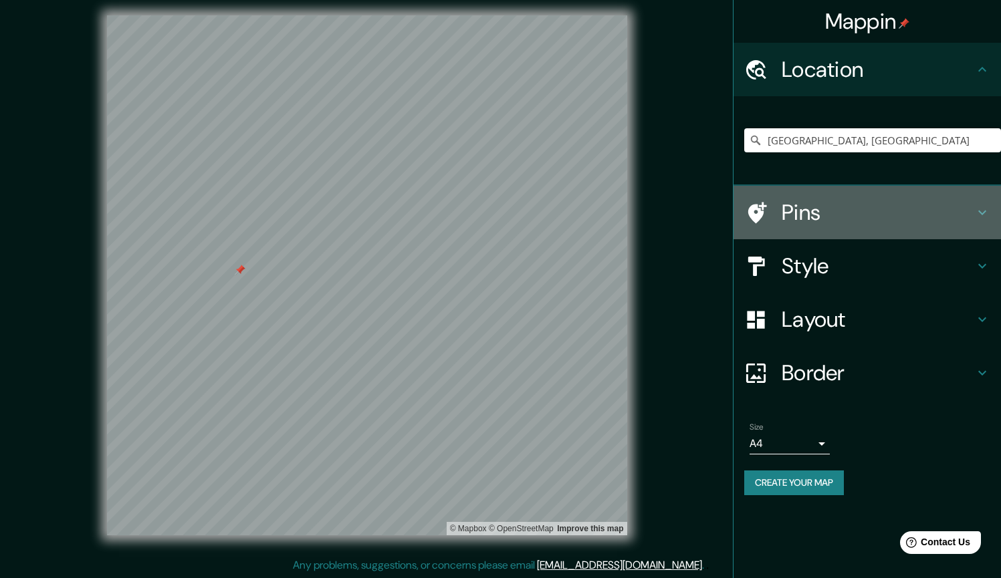
click at [487, 207] on h4 "Pins" at bounding box center [878, 212] width 193 height 27
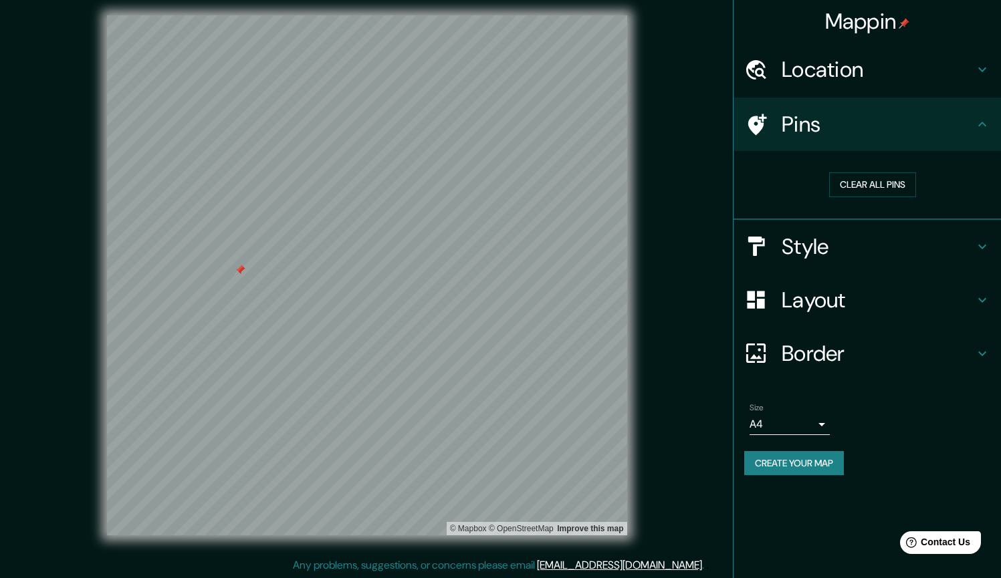
click at [487, 111] on h4 "Pins" at bounding box center [878, 124] width 193 height 27
click at [487, 190] on button "Clear all pins" at bounding box center [872, 185] width 87 height 25
click at [487, 355] on h4 "Border" at bounding box center [878, 353] width 193 height 27
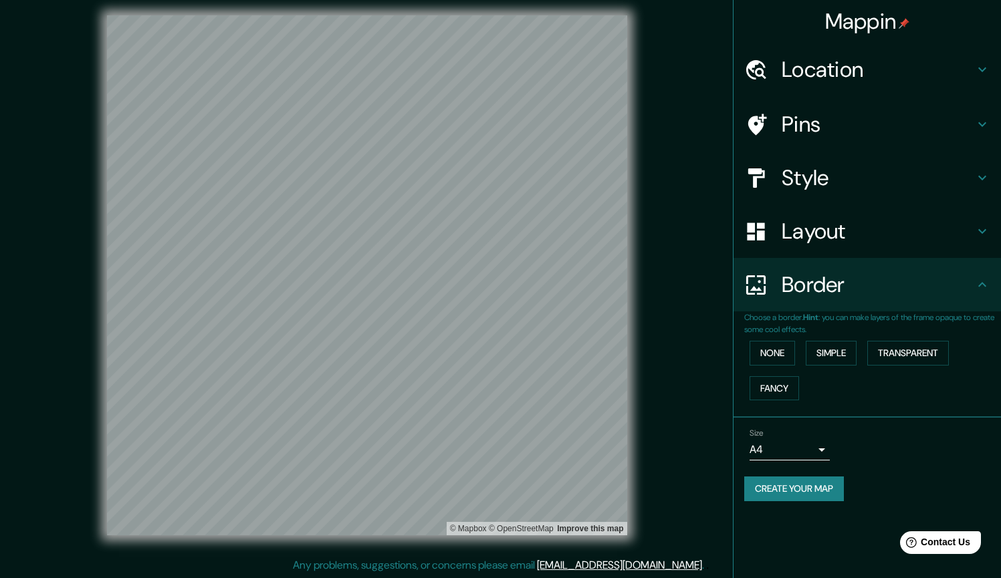
click at [487, 490] on button "Create your map" at bounding box center [794, 489] width 100 height 25
click at [487, 487] on div "Create your map" at bounding box center [867, 489] width 246 height 25
click at [487, 489] on button "Create your map" at bounding box center [794, 489] width 100 height 25
click at [487, 448] on div "Mappin Location [GEOGRAPHIC_DATA], [GEOGRAPHIC_DATA] Pins Style Layout Border C…" at bounding box center [500, 286] width 1001 height 585
